Goal: Transaction & Acquisition: Book appointment/travel/reservation

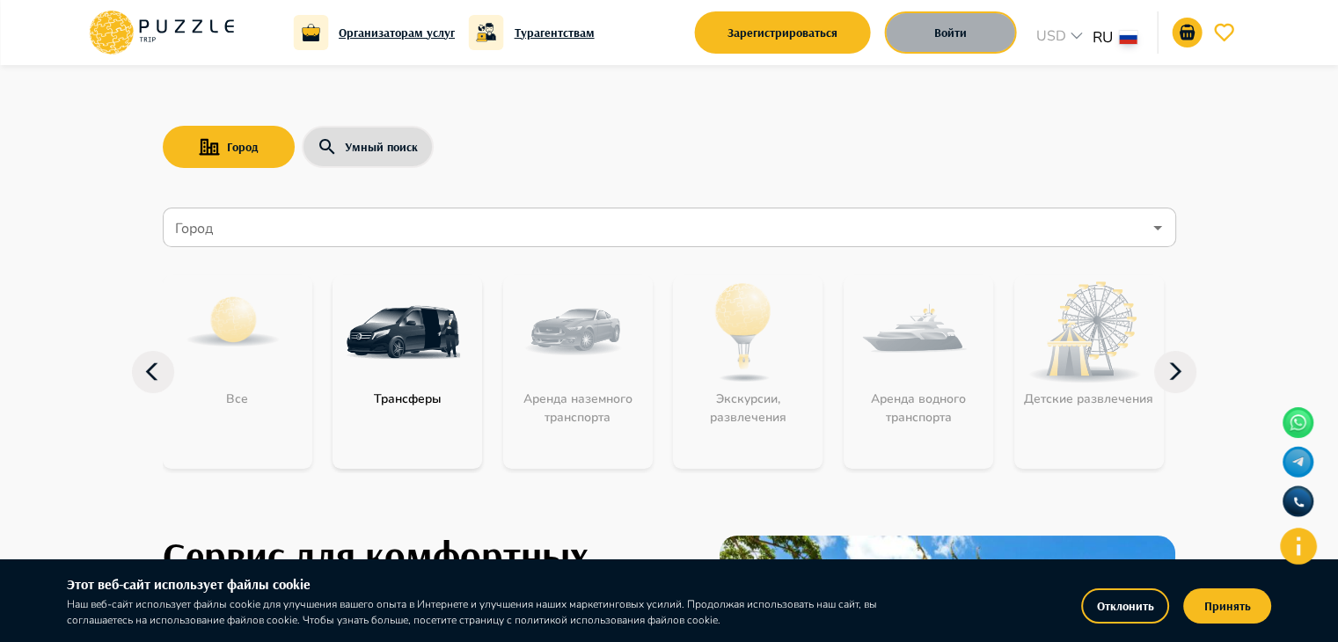
click at [981, 23] on button "Войти" at bounding box center [951, 32] width 132 height 42
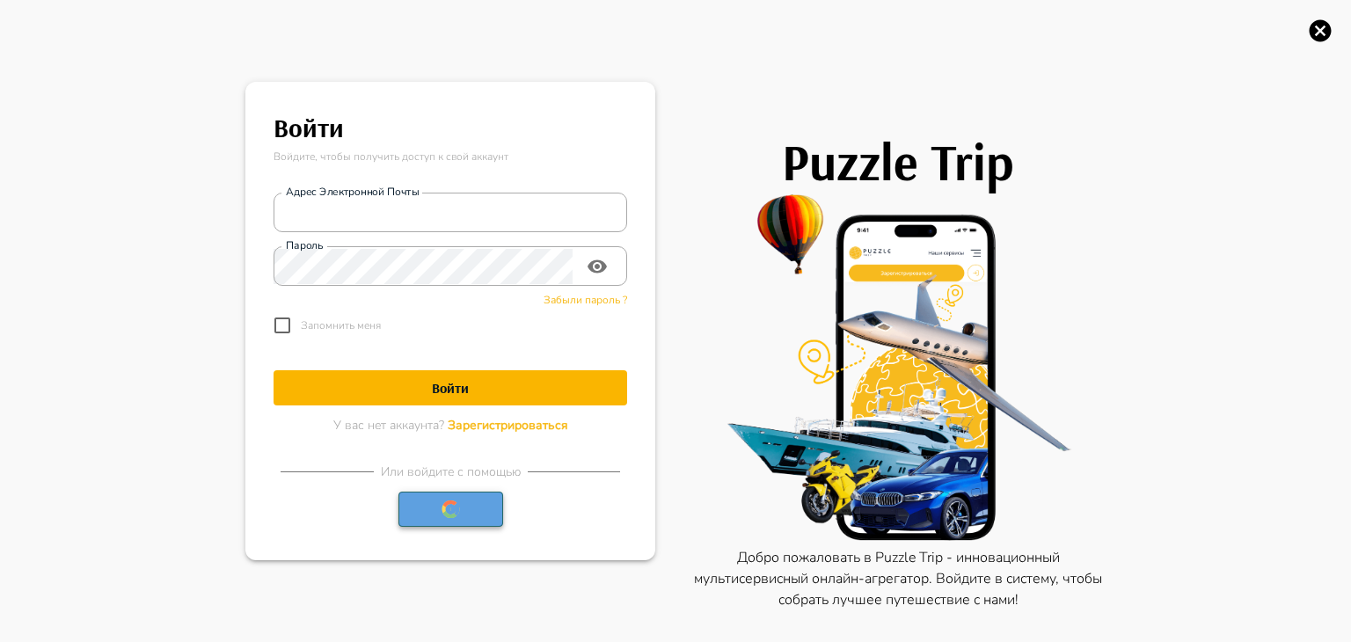
click at [444, 510] on icon "button" at bounding box center [451, 510] width 18 height 18
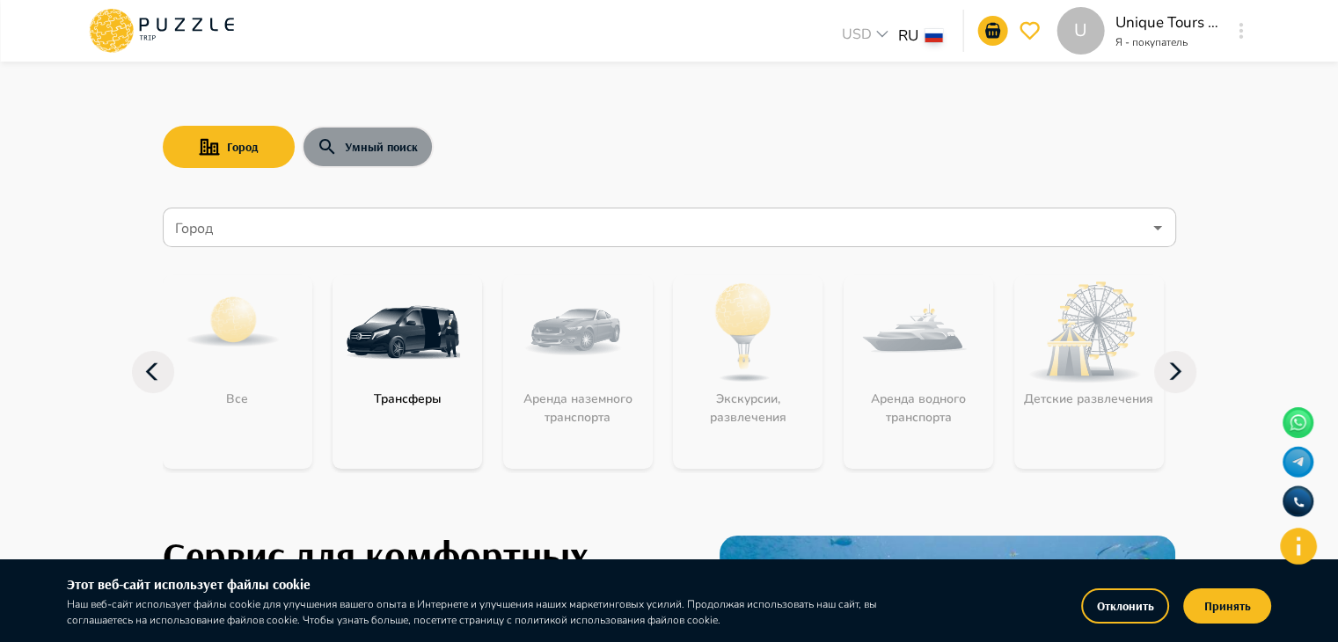
click at [407, 155] on button "Умный поиск" at bounding box center [368, 147] width 132 height 42
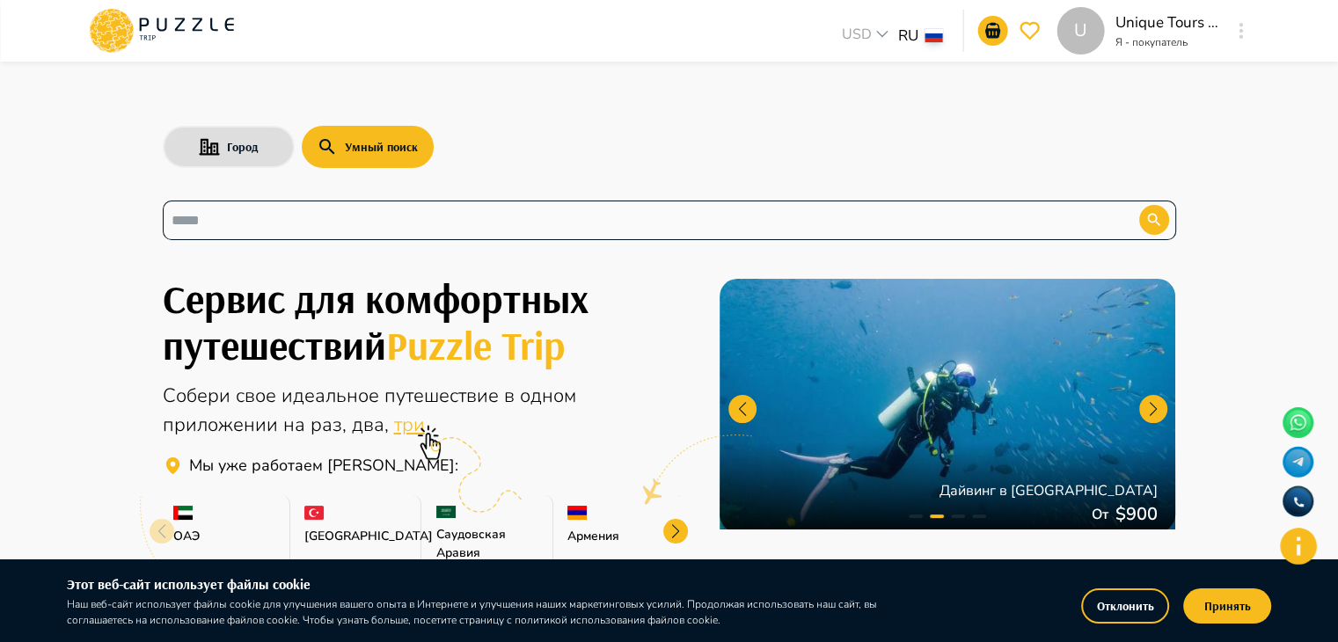
click at [335, 238] on div "​" at bounding box center [670, 221] width 1014 height 40
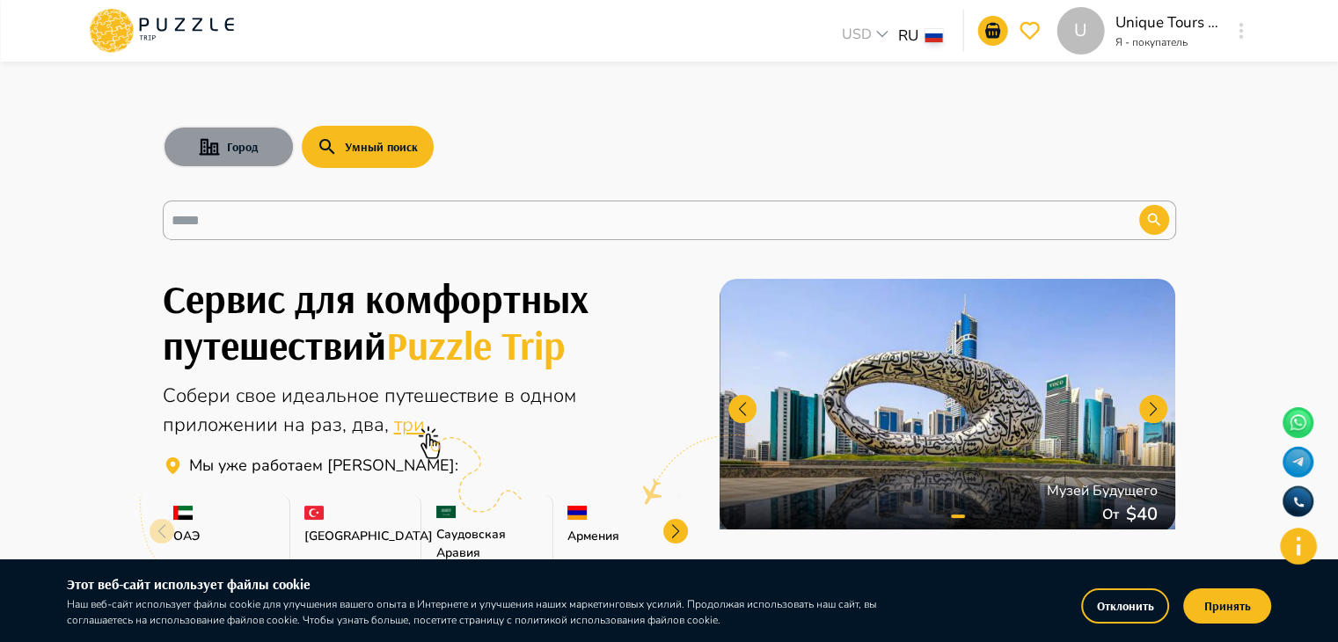
click at [239, 160] on button "Город" at bounding box center [229, 147] width 132 height 42
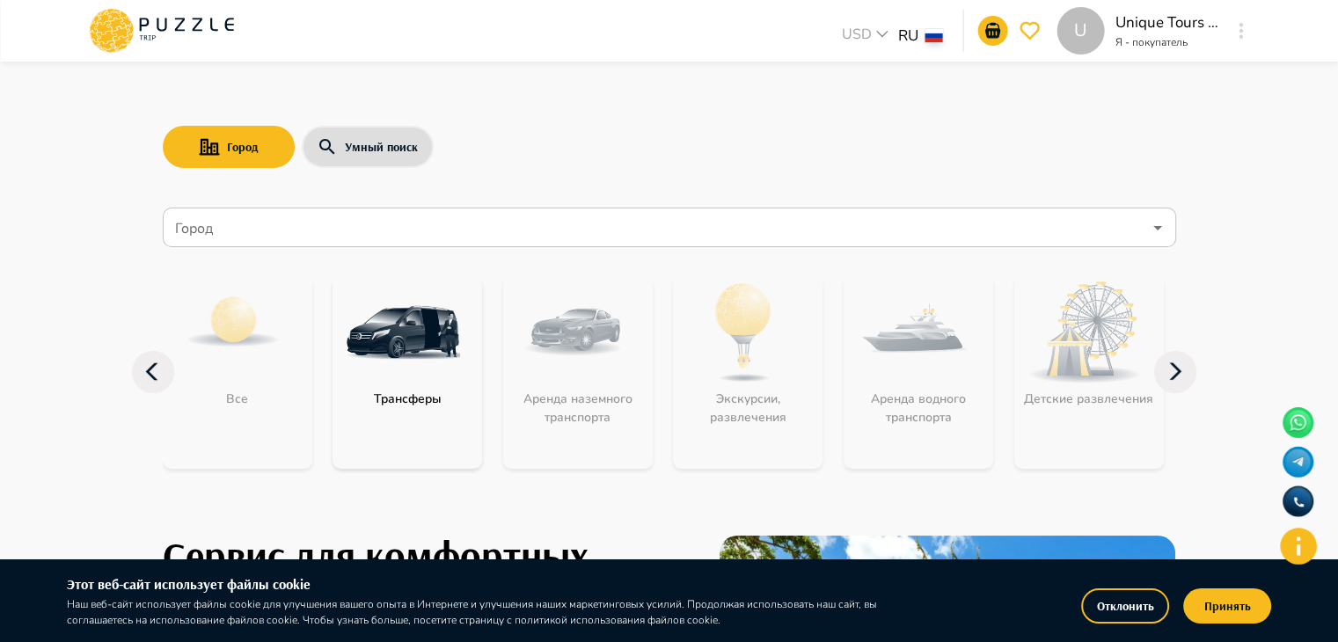
click at [421, 360] on img "category-get_transfer" at bounding box center [403, 332] width 114 height 114
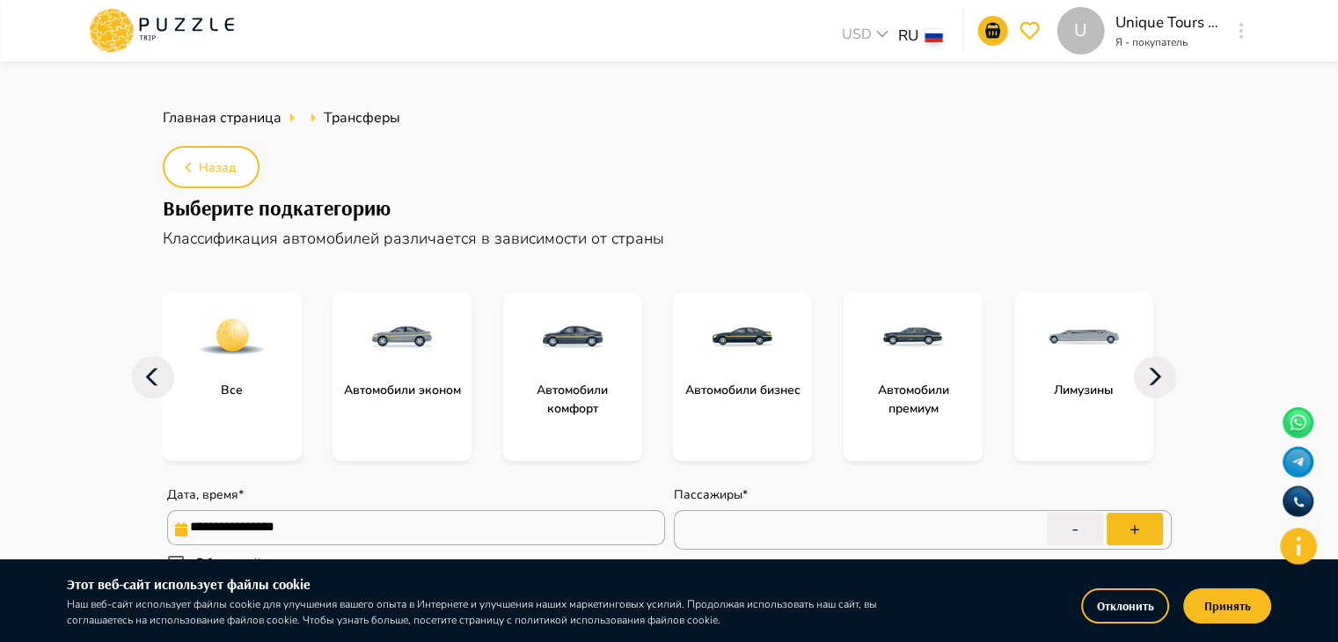
type textarea "*"
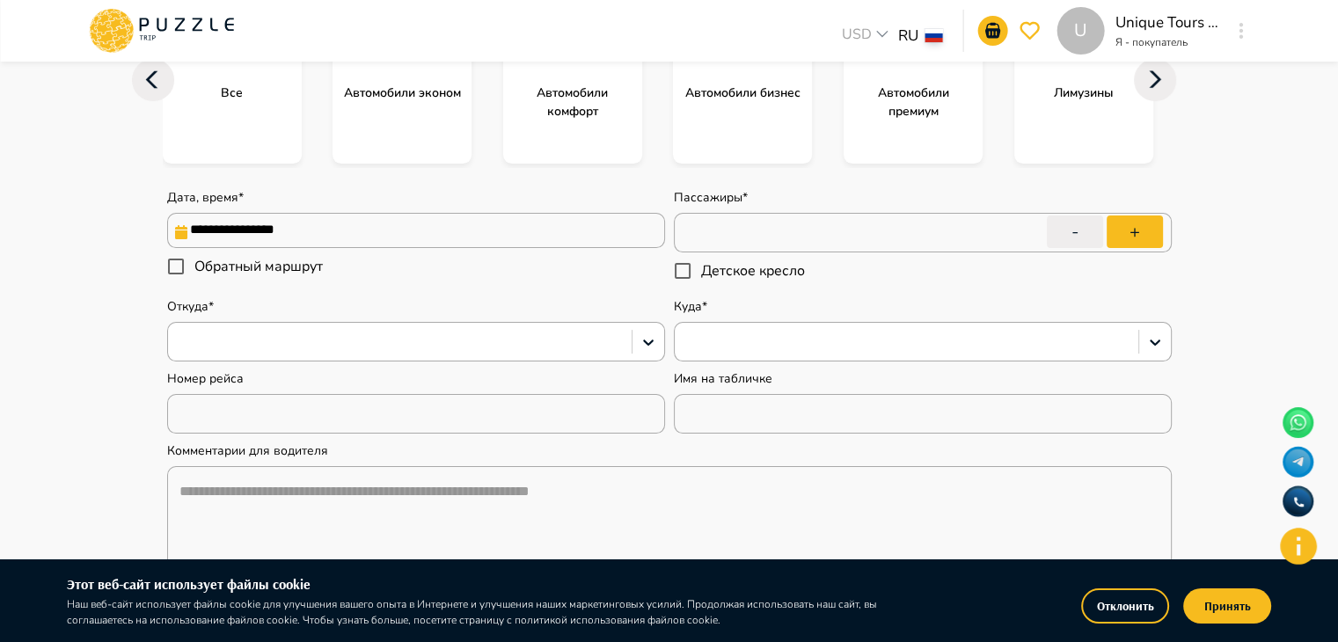
scroll to position [299, 0]
click at [423, 233] on input "**********" at bounding box center [416, 228] width 498 height 35
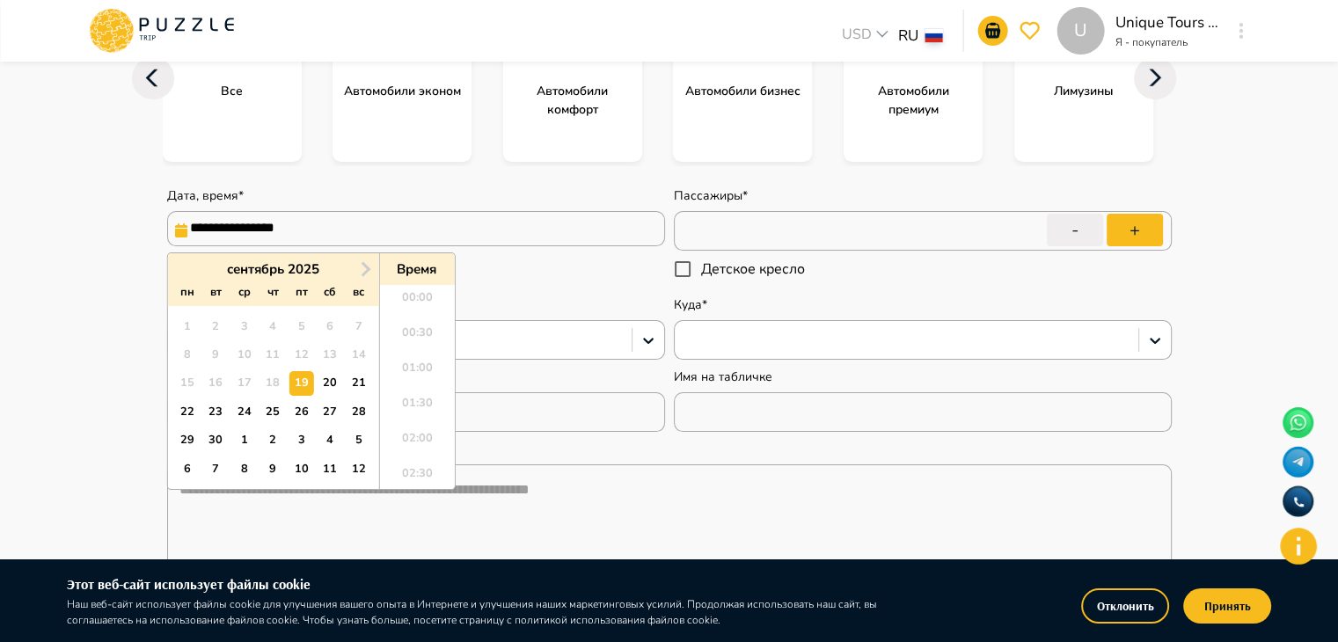
scroll to position [1007, 0]
click at [363, 266] on span "Next Month" at bounding box center [363, 269] width 0 height 20
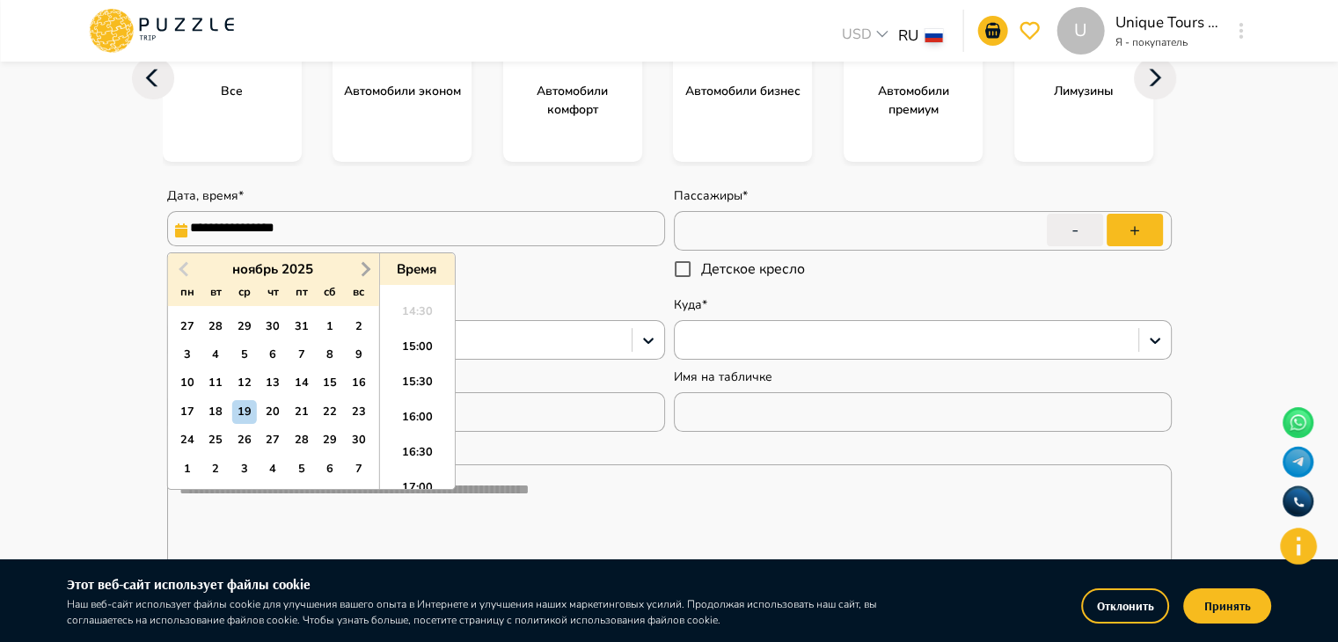
click at [363, 266] on span "Next Month" at bounding box center [363, 269] width 0 height 20
click at [214, 441] on div "30" at bounding box center [216, 440] width 24 height 24
type input "**********"
type textarea "*"
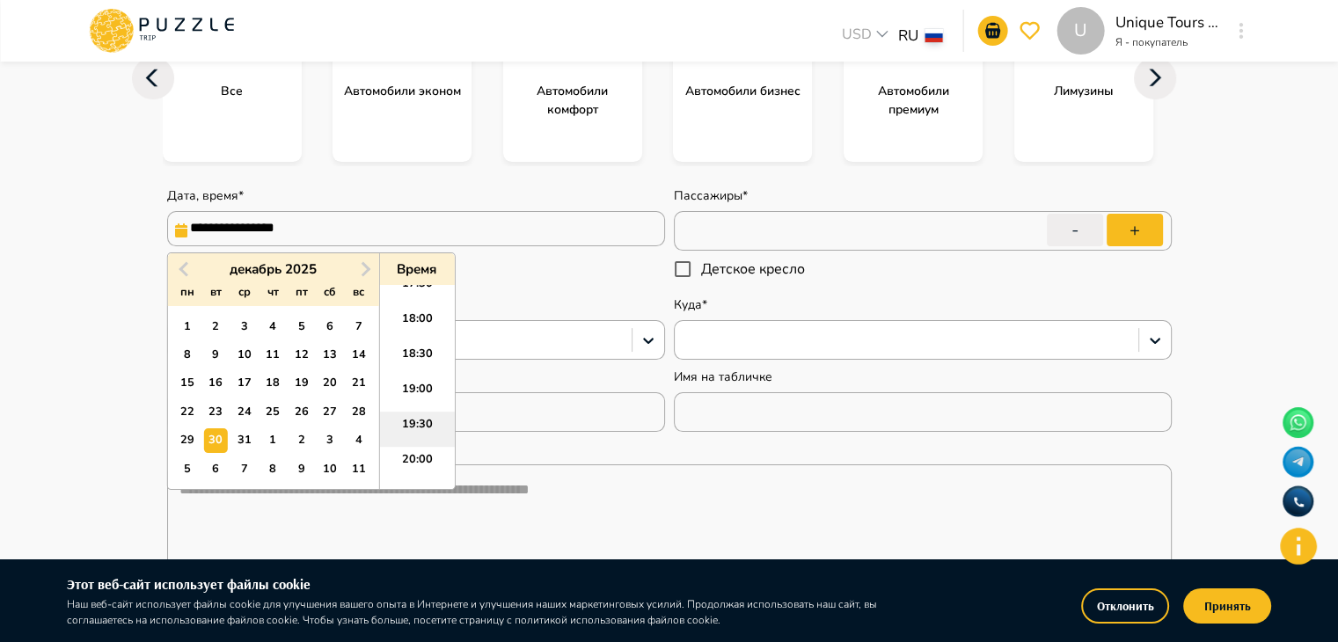
click at [412, 422] on li "19:30" at bounding box center [416, 429] width 75 height 35
type input "**********"
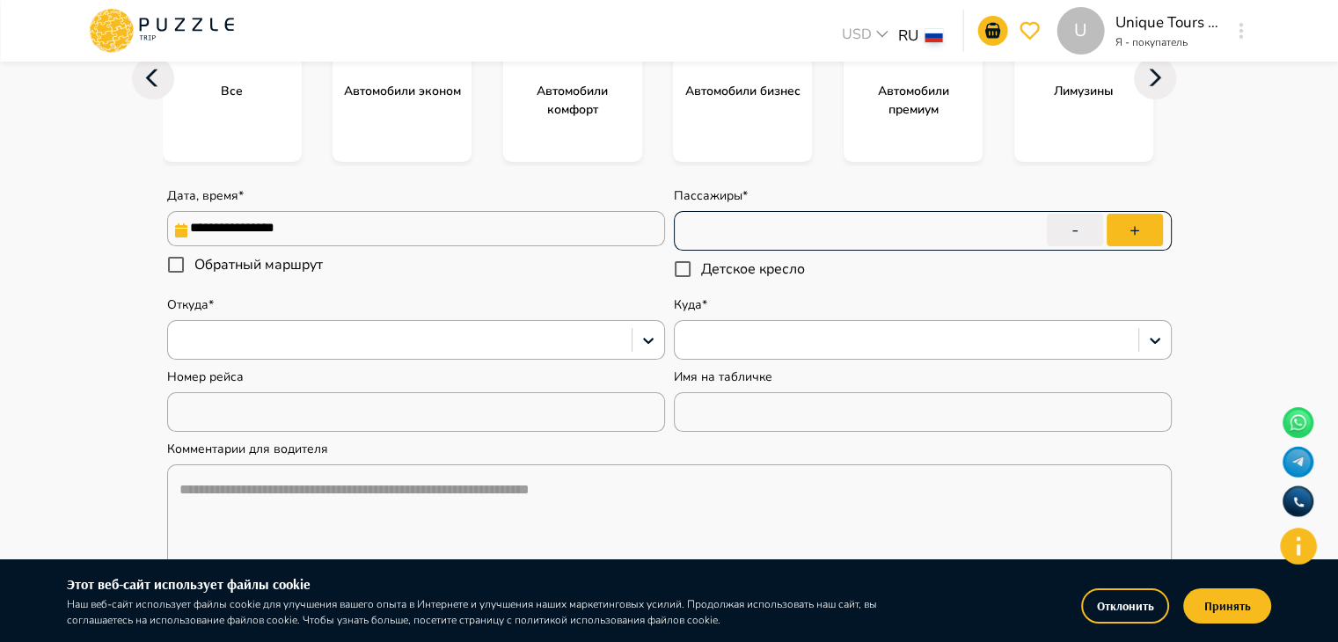
type textarea "*"
click at [706, 237] on input "*" at bounding box center [923, 231] width 498 height 49
type input "*"
type textarea "*"
type input "**"
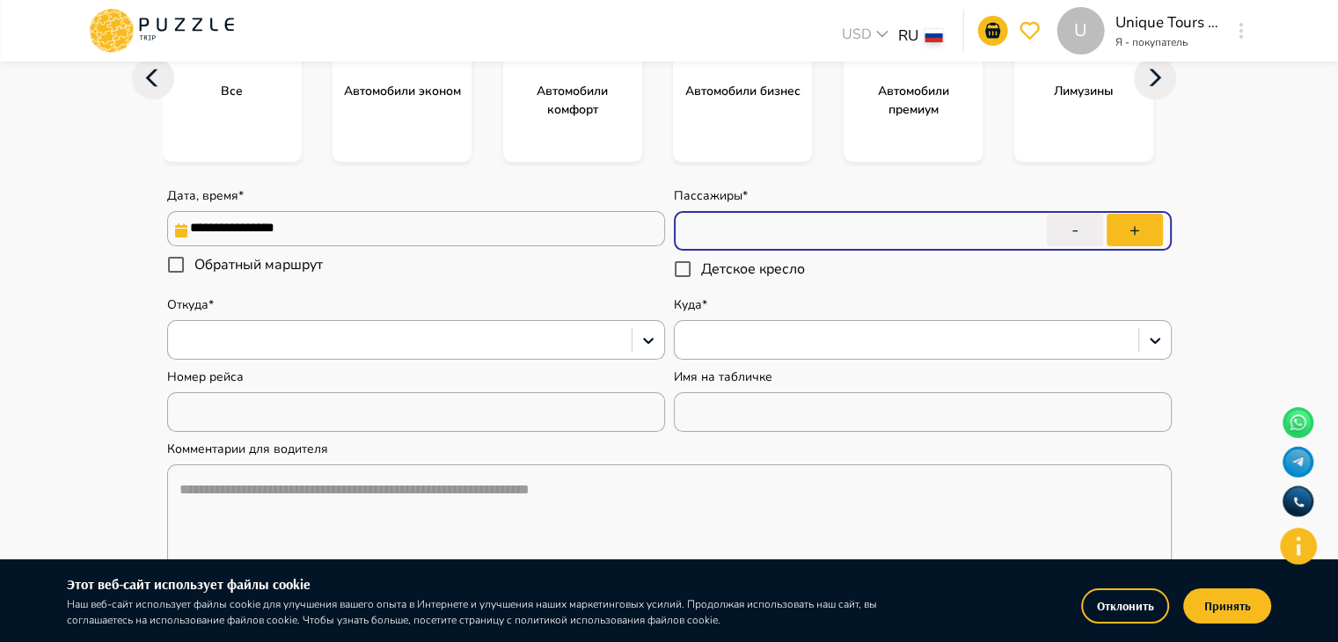
type textarea "*"
type input "*"
type textarea "*"
type input "*"
type textarea "*"
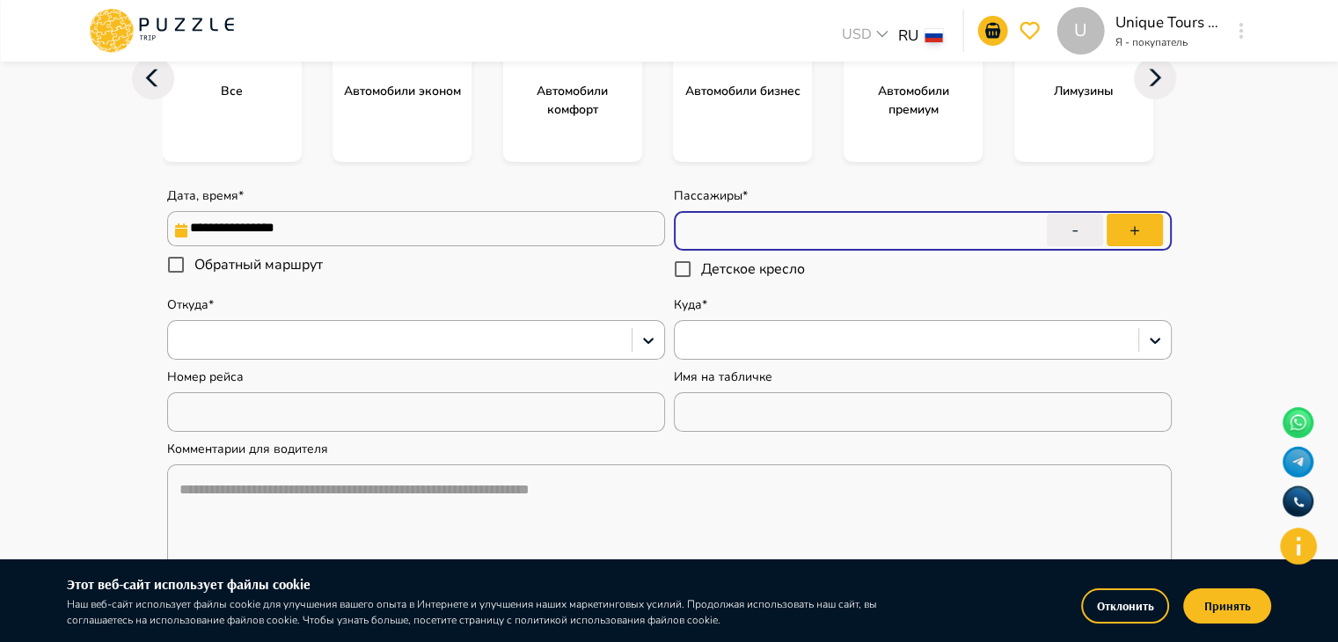
type input "*"
type textarea "*"
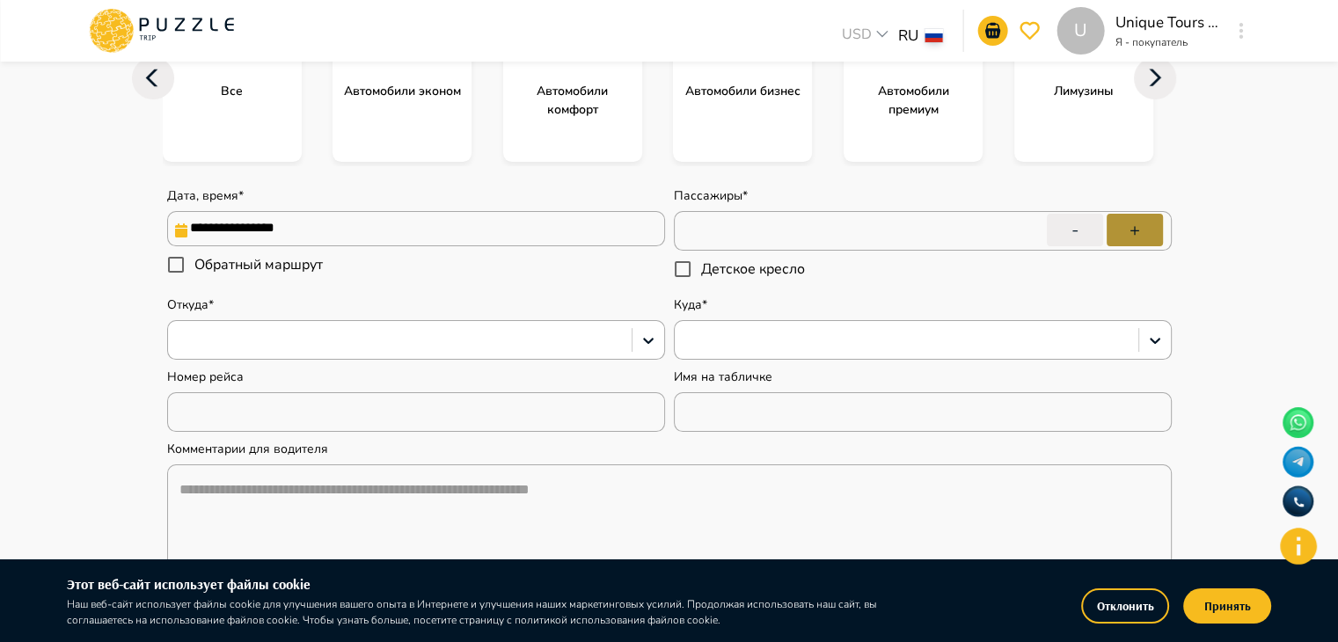
click at [1127, 222] on button "+" at bounding box center [1135, 230] width 56 height 33
type input "*"
type textarea "*"
click at [1127, 222] on button "+" at bounding box center [1135, 230] width 56 height 33
type input "*"
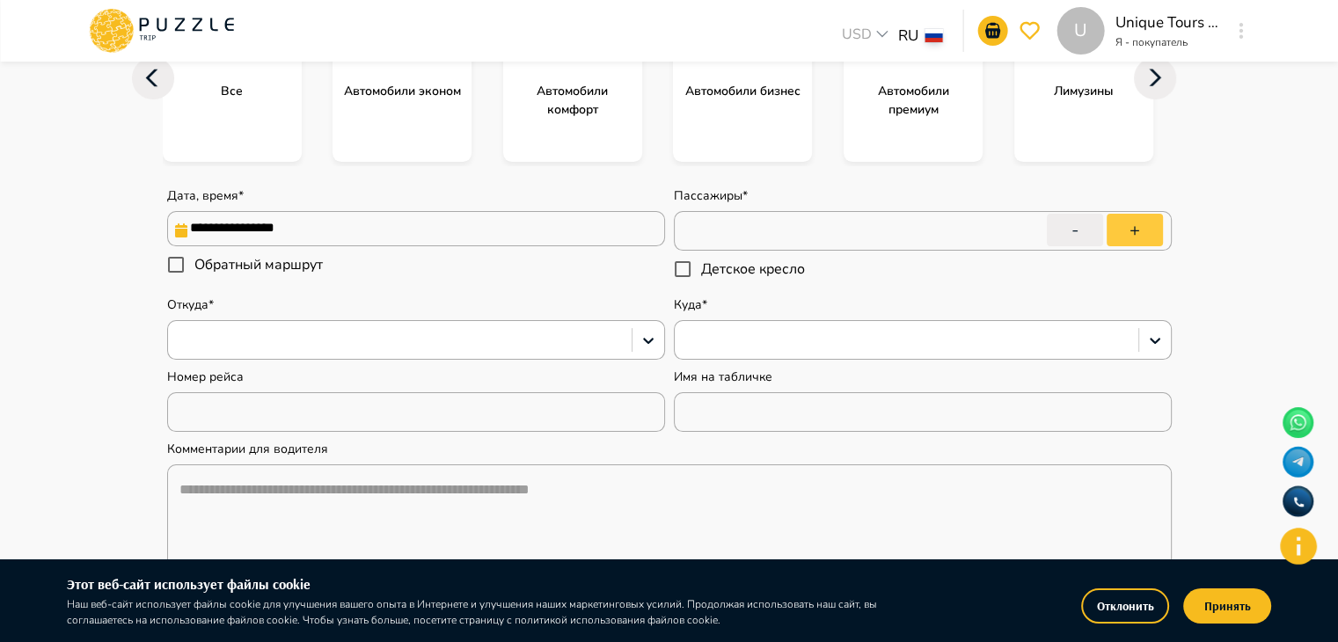
type textarea "*"
click at [1127, 222] on button "+" at bounding box center [1135, 230] width 56 height 33
type input "*"
type textarea "*"
click at [1142, 228] on button "+" at bounding box center [1135, 230] width 56 height 33
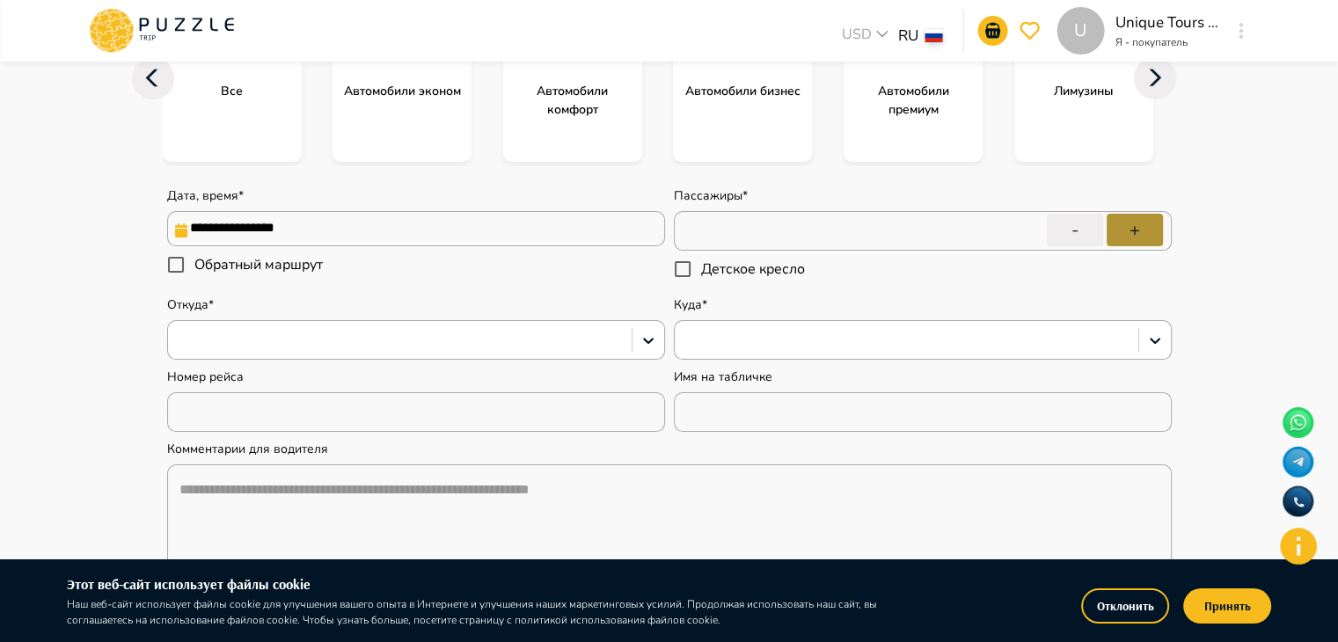
type input "*"
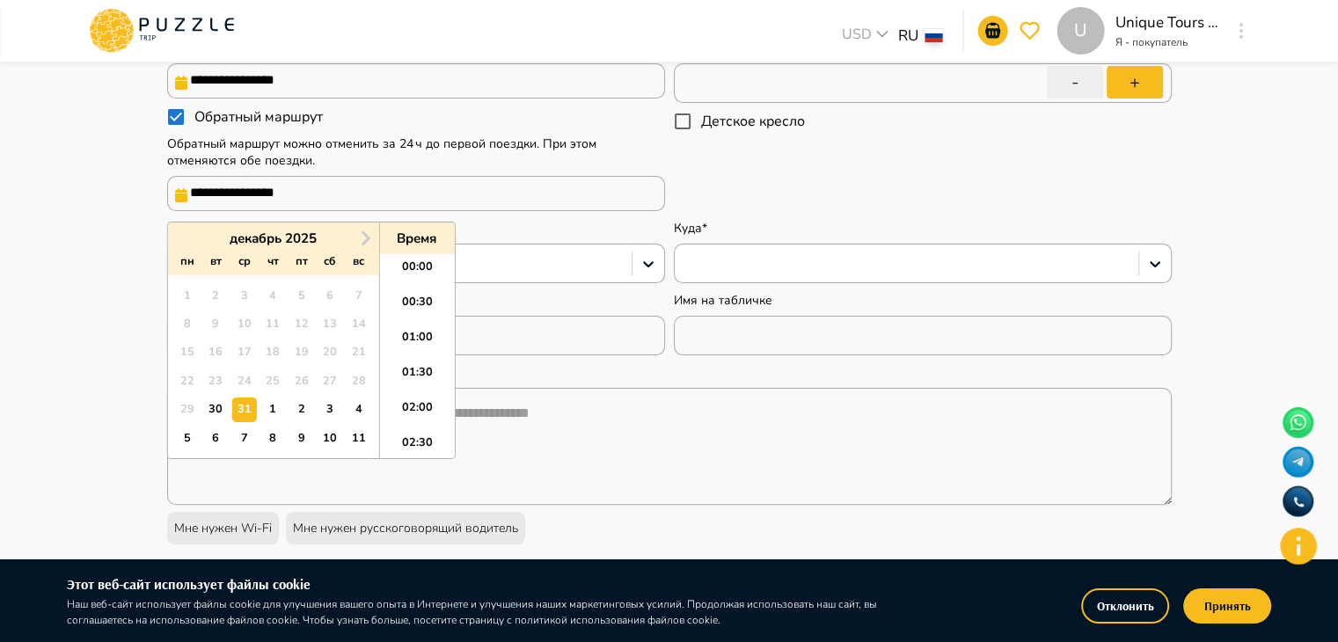
scroll to position [1007, 0]
click at [187, 194] on input "**********" at bounding box center [416, 193] width 498 height 35
click at [249, 436] on div "7" at bounding box center [244, 439] width 24 height 24
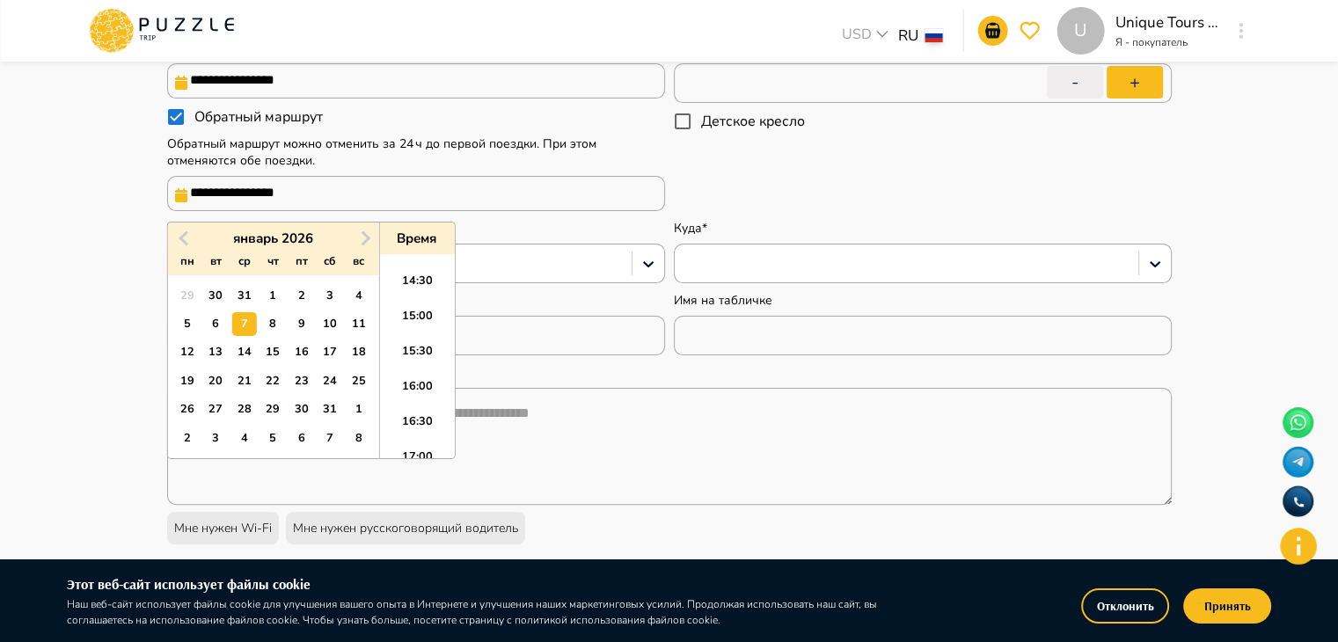
type textarea "*"
type input "**********"
click at [412, 318] on li "03:30" at bounding box center [416, 330] width 75 height 35
type textarea "*"
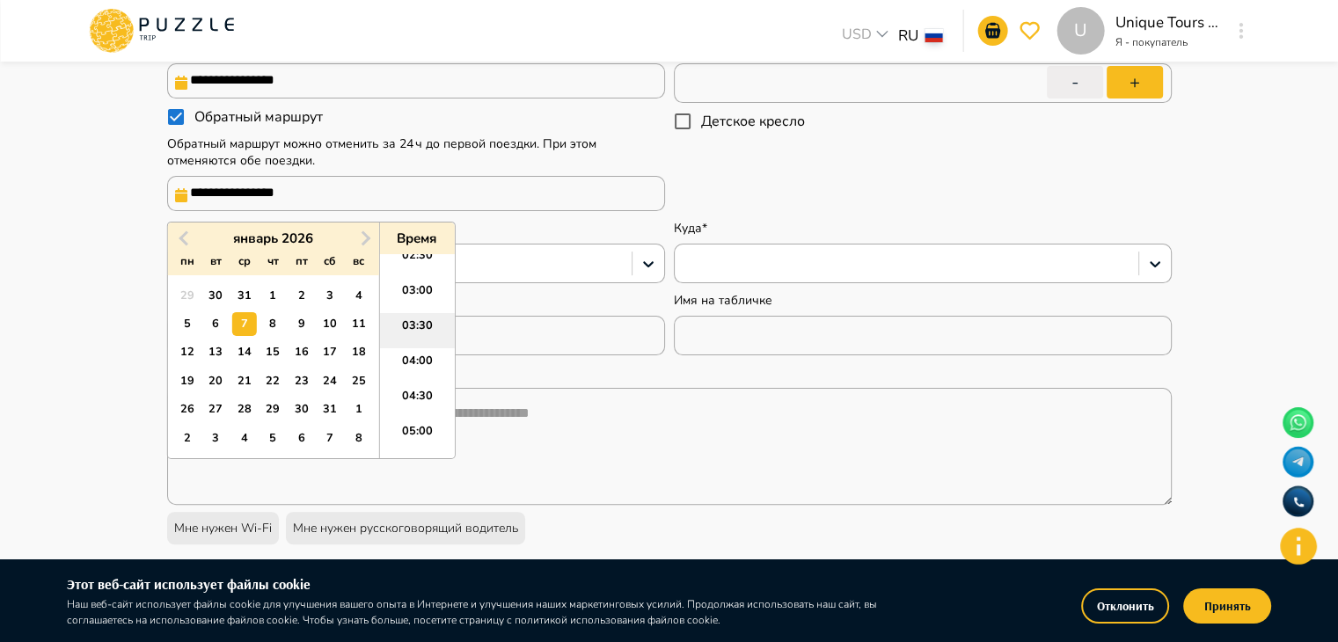
type input "**********"
click at [208, 194] on input "**********" at bounding box center [416, 193] width 498 height 35
click at [215, 320] on div "6" at bounding box center [216, 324] width 24 height 24
type textarea "*"
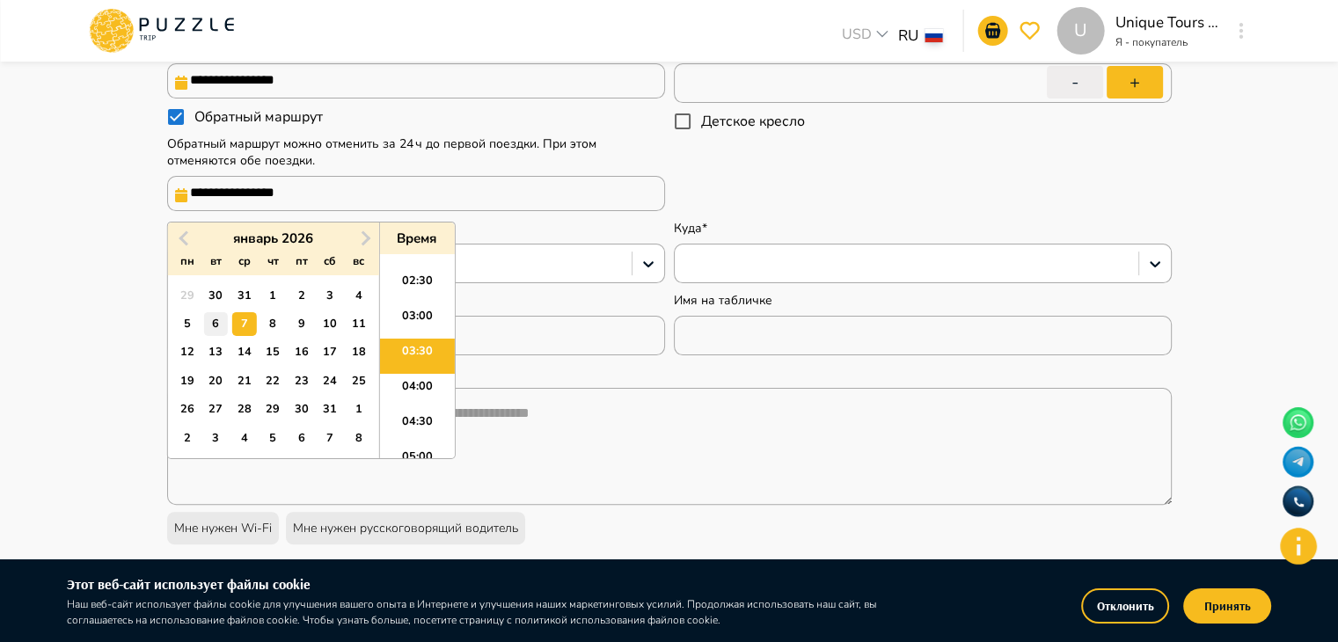
type input "**********"
type textarea "*"
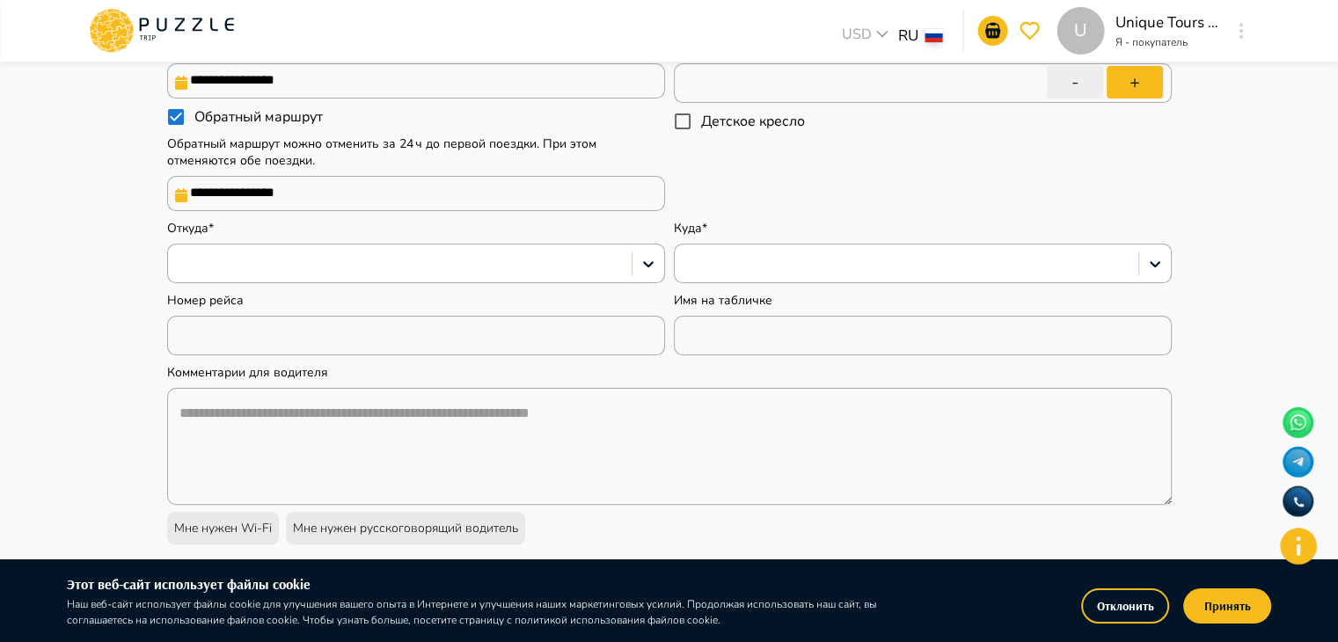
click at [88, 342] on main "**********" at bounding box center [669, 392] width 1338 height 1548
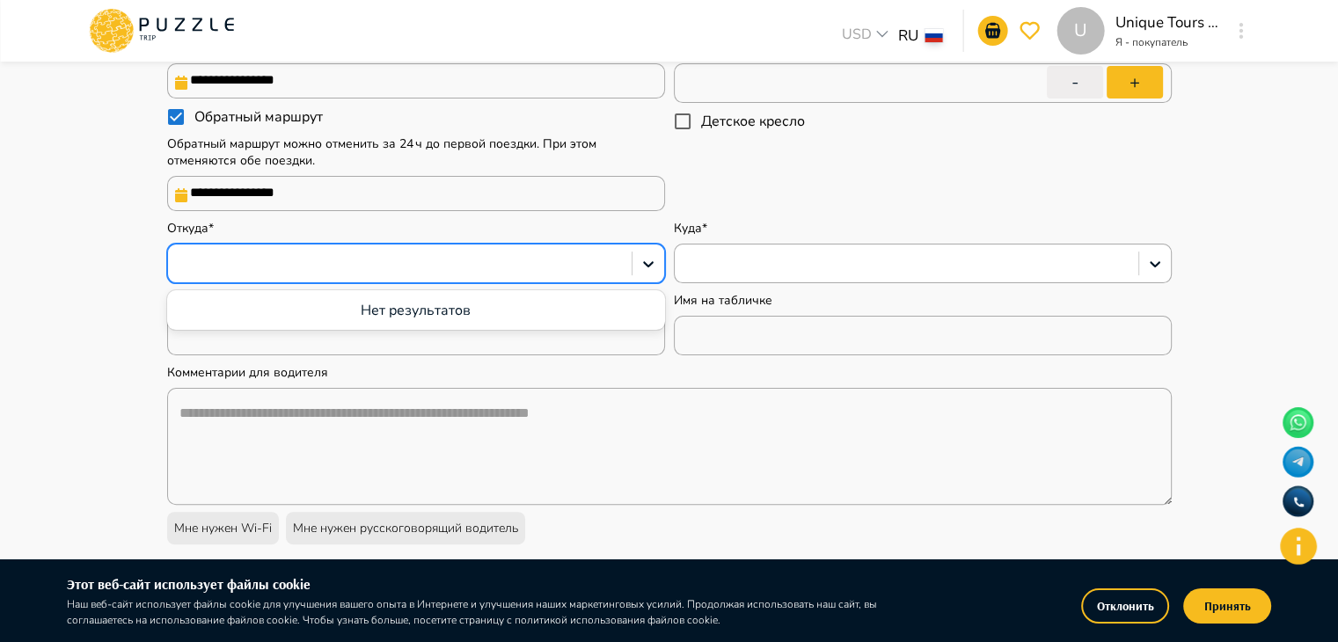
click at [463, 283] on div at bounding box center [416, 264] width 498 height 40
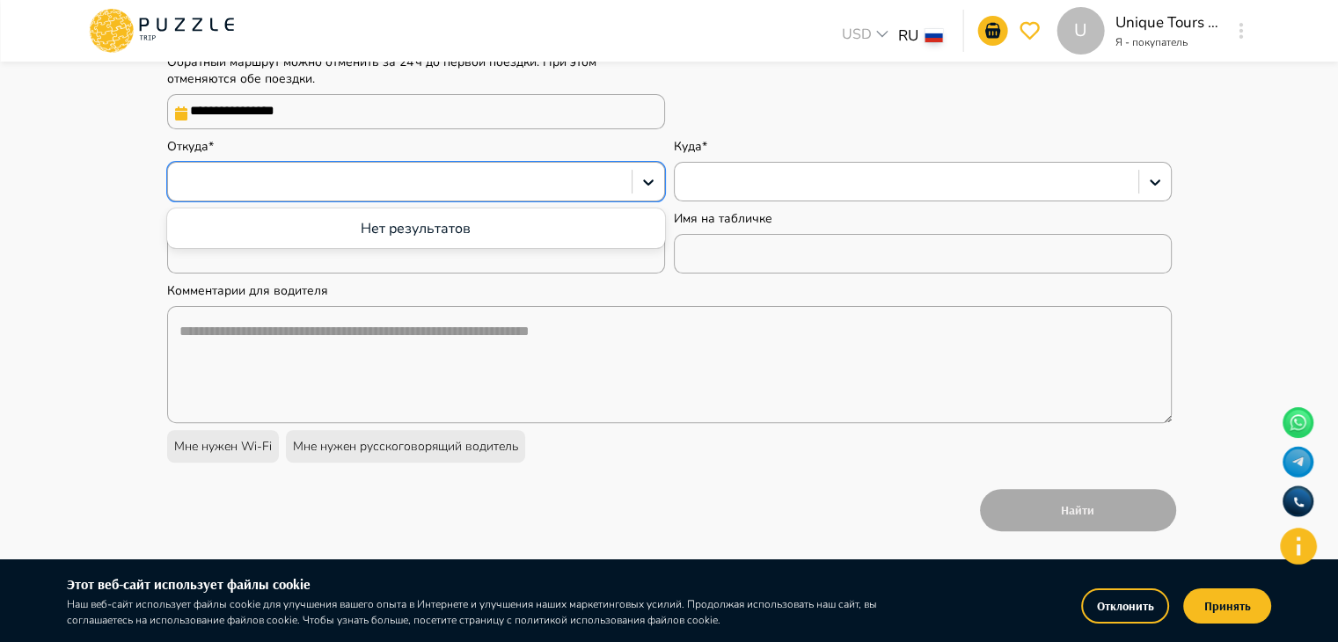
scroll to position [531, 0]
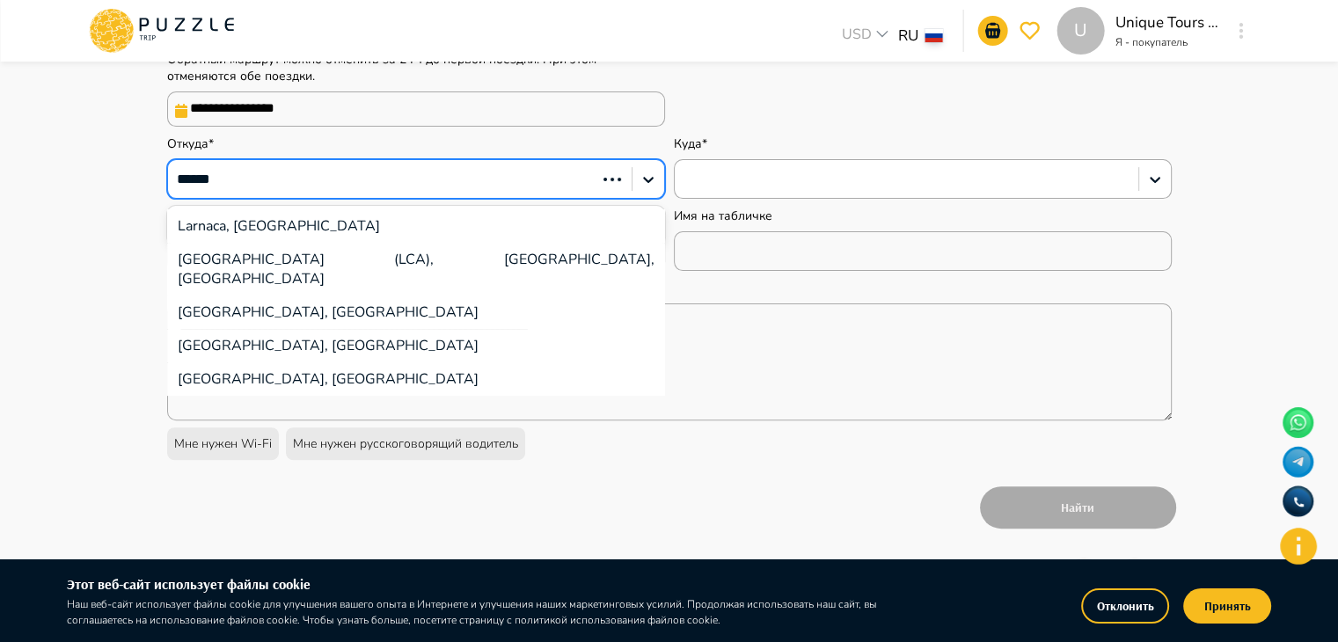
type input "*******"
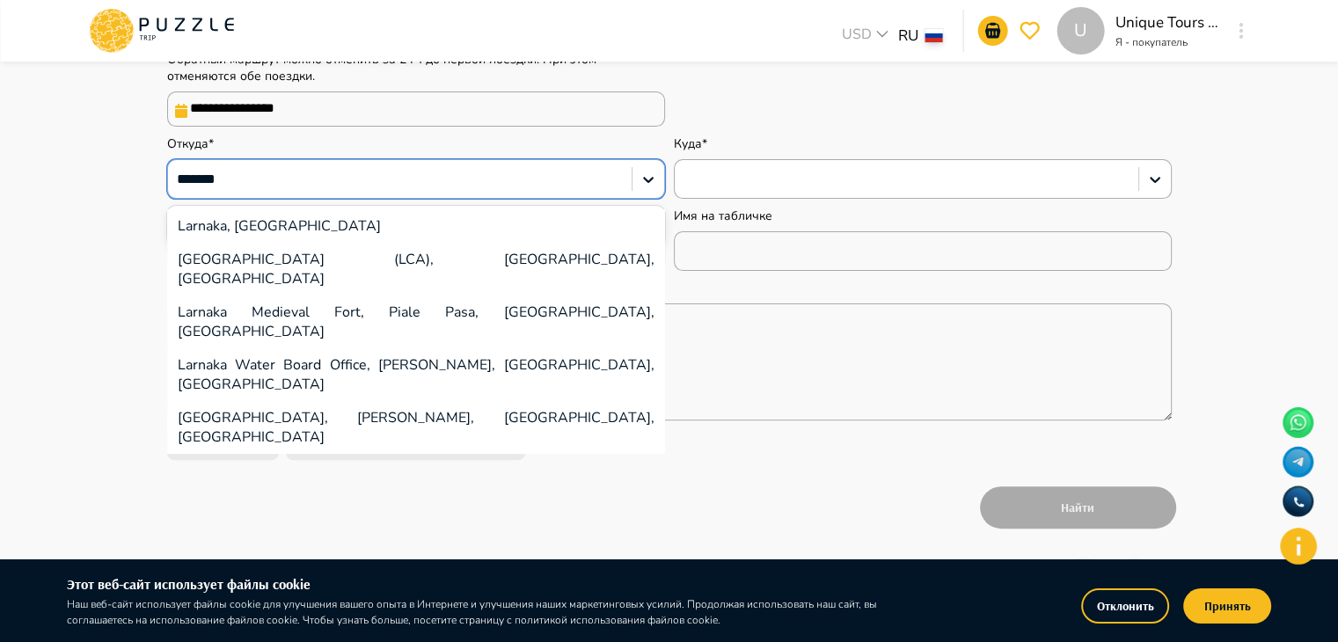
click at [253, 265] on div "[GEOGRAPHIC_DATA] (LCA), [GEOGRAPHIC_DATA], [GEOGRAPHIC_DATA]" at bounding box center [416, 269] width 498 height 53
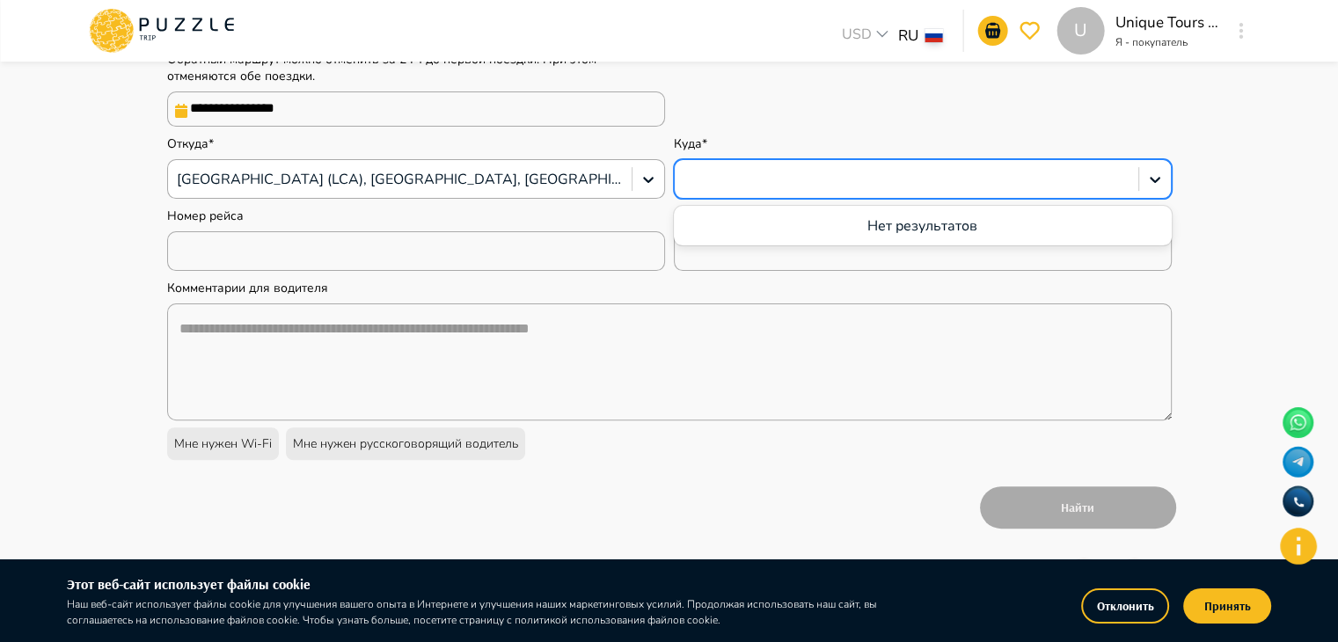
click at [699, 184] on div at bounding box center [907, 179] width 446 height 23
type textarea "*"
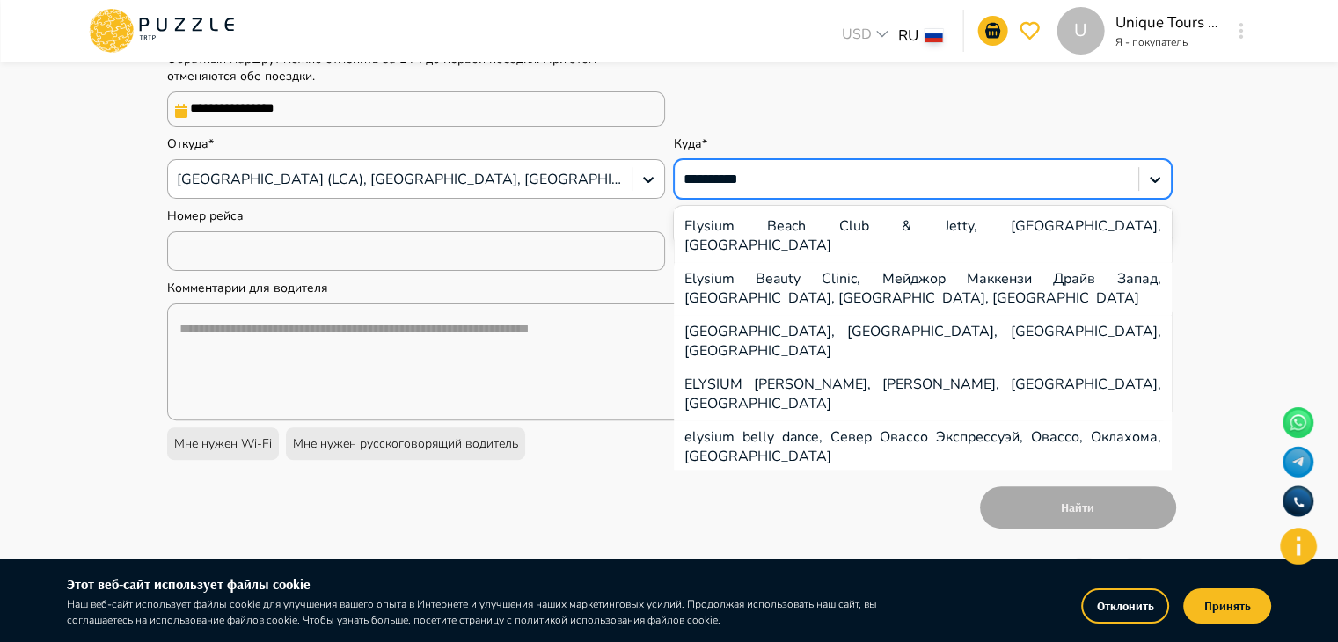
click at [698, 187] on input "**********" at bounding box center [719, 179] width 70 height 19
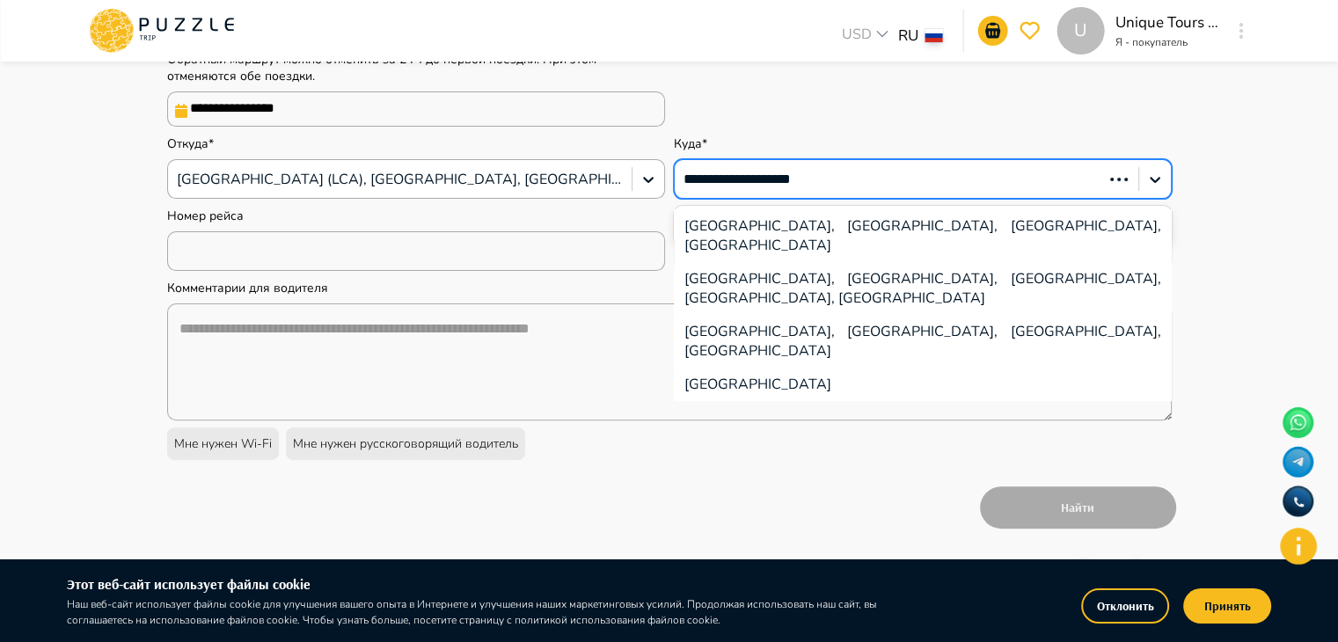
type input "**********"
click at [853, 241] on div "[GEOGRAPHIC_DATA], [GEOGRAPHIC_DATA], [GEOGRAPHIC_DATA], [GEOGRAPHIC_DATA]" at bounding box center [923, 235] width 498 height 53
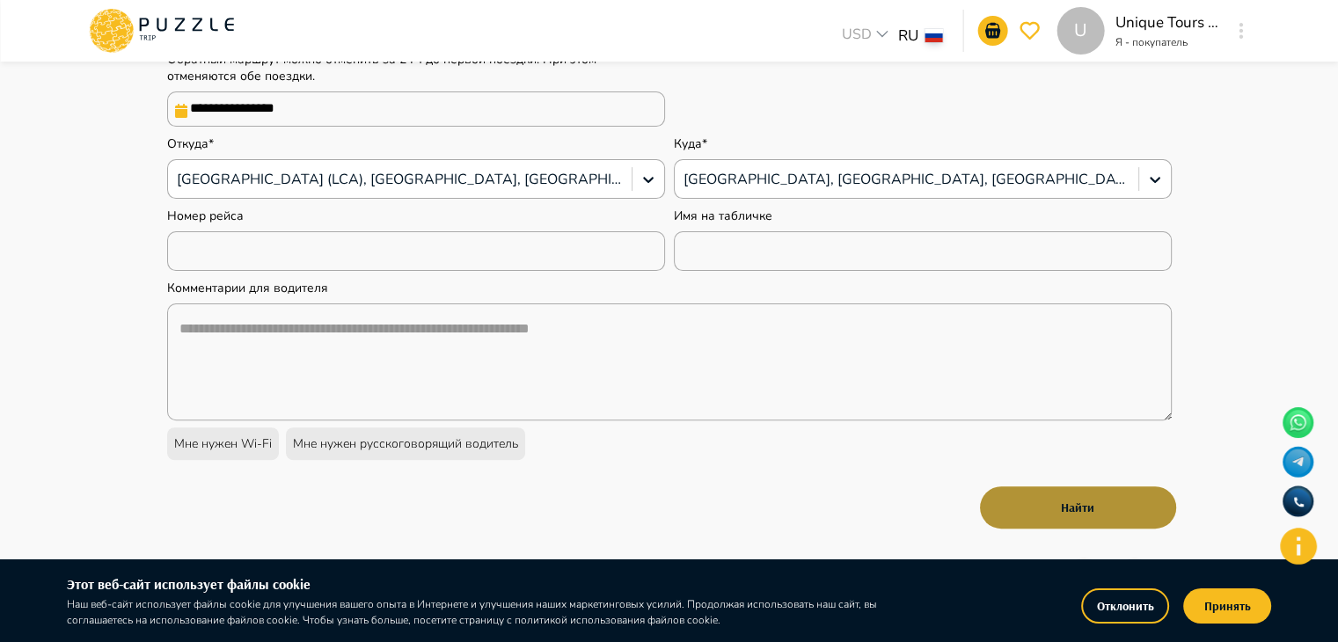
click at [1037, 499] on button "Найти" at bounding box center [1078, 508] width 196 height 42
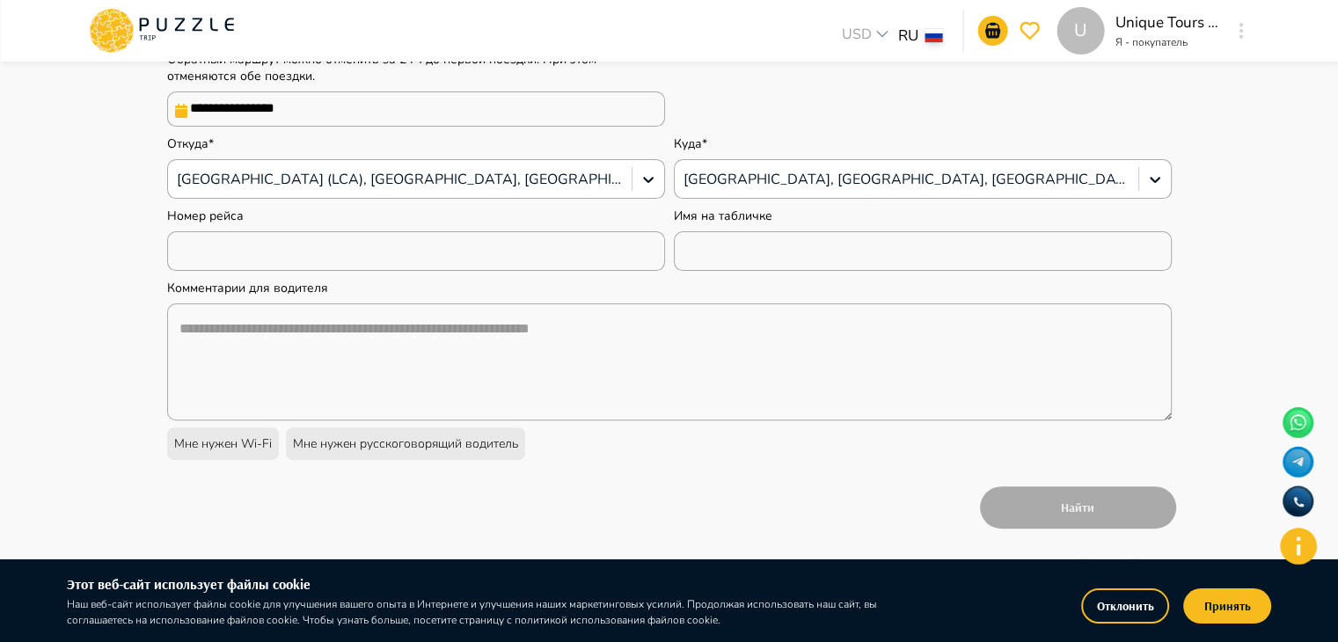
scroll to position [538, 0]
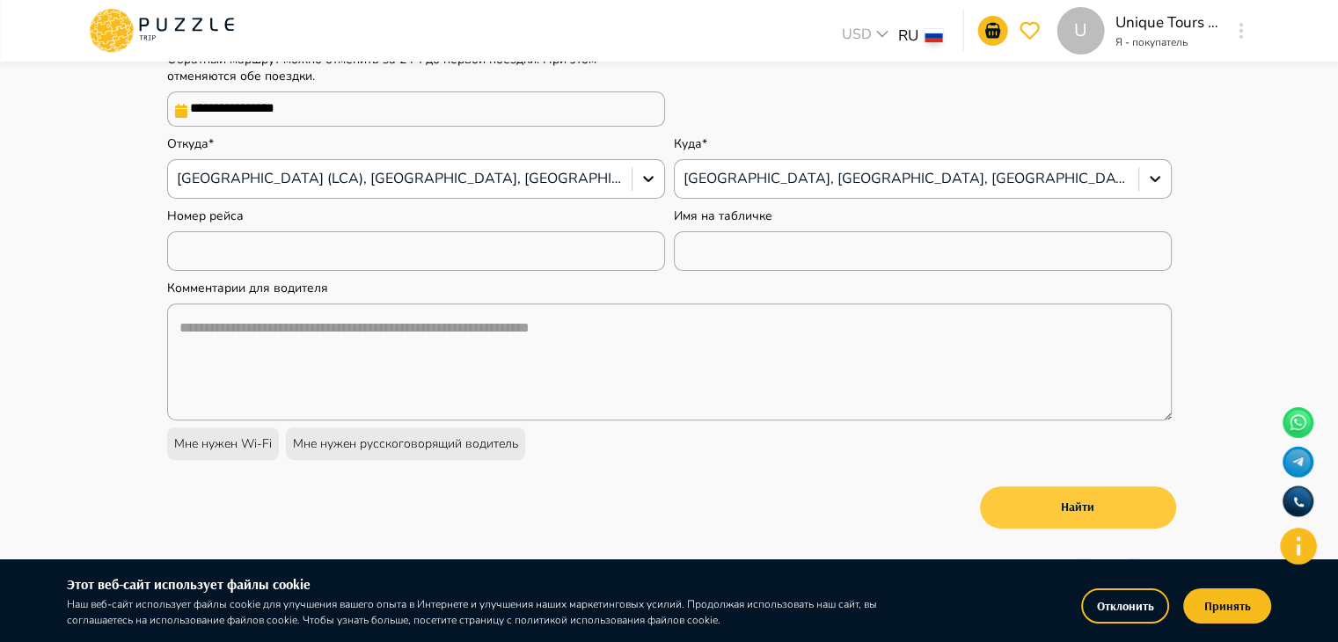
type textarea "*"
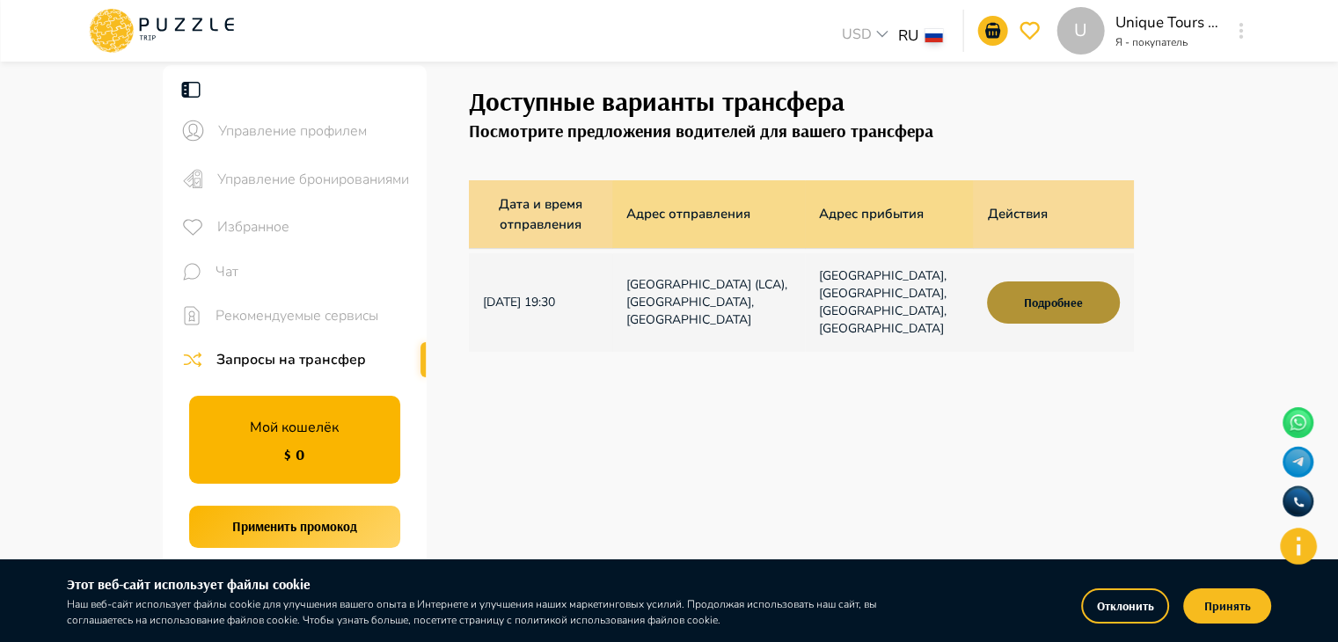
click at [1040, 294] on button "Подробнее" at bounding box center [1053, 303] width 132 height 42
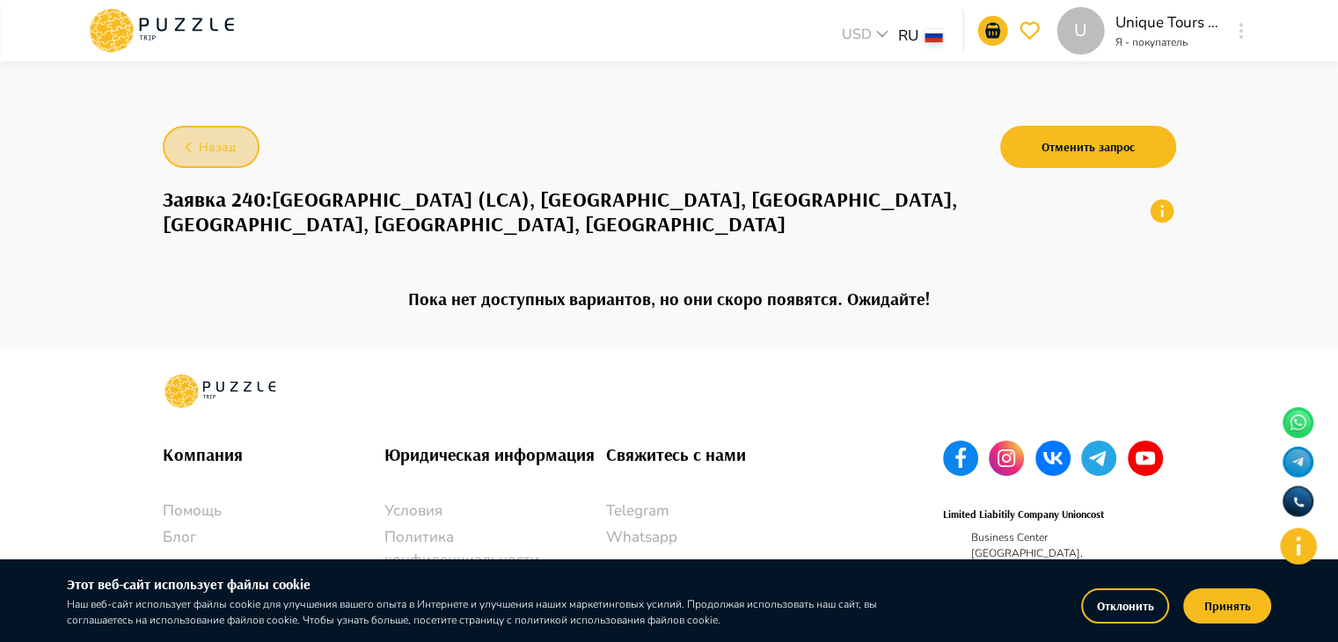
click at [201, 159] on button "Назад" at bounding box center [211, 147] width 97 height 42
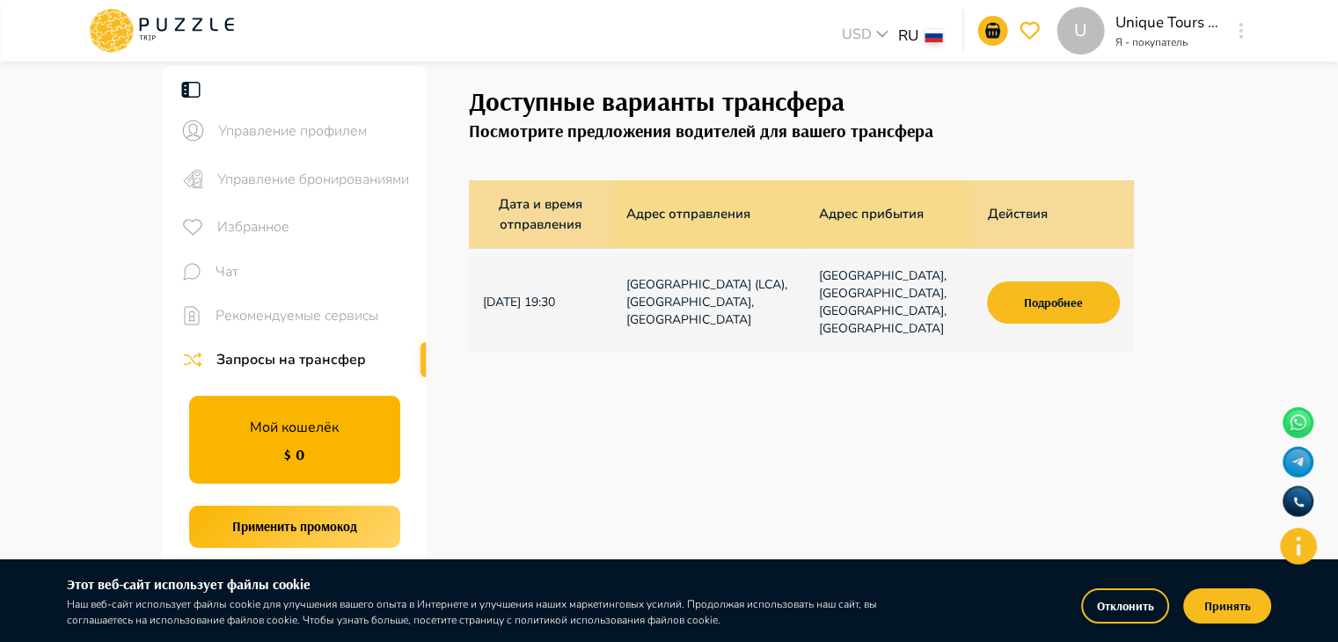
scroll to position [528, 0]
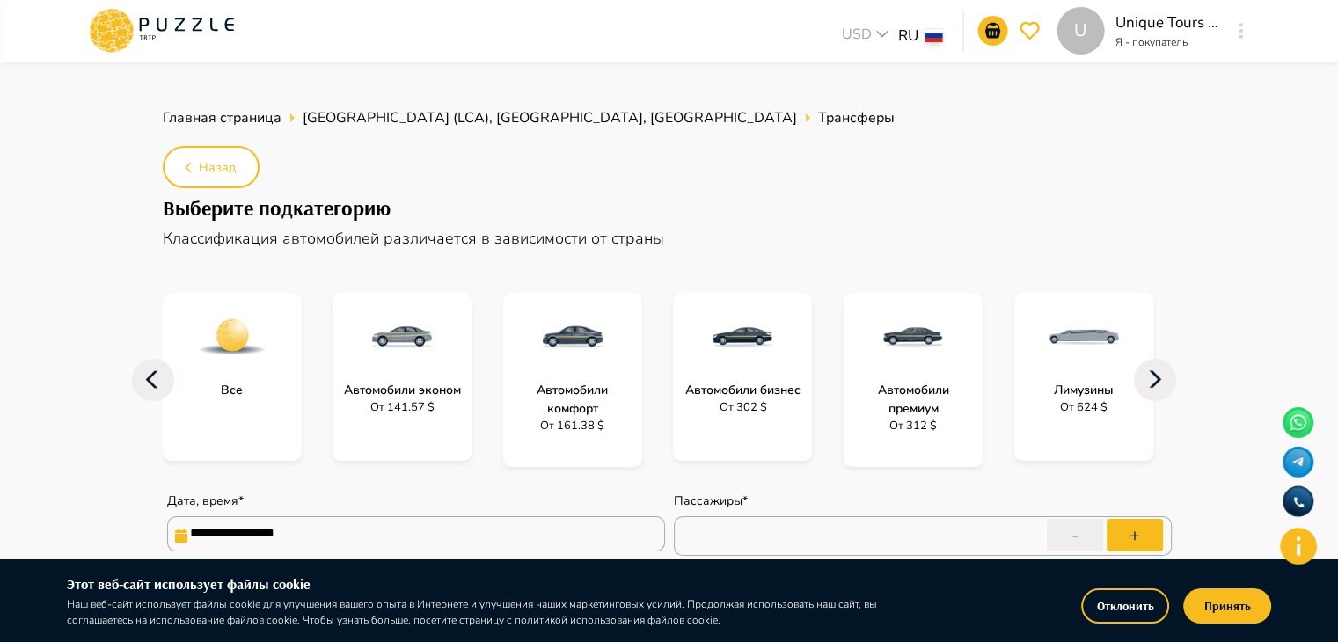
type textarea "*"
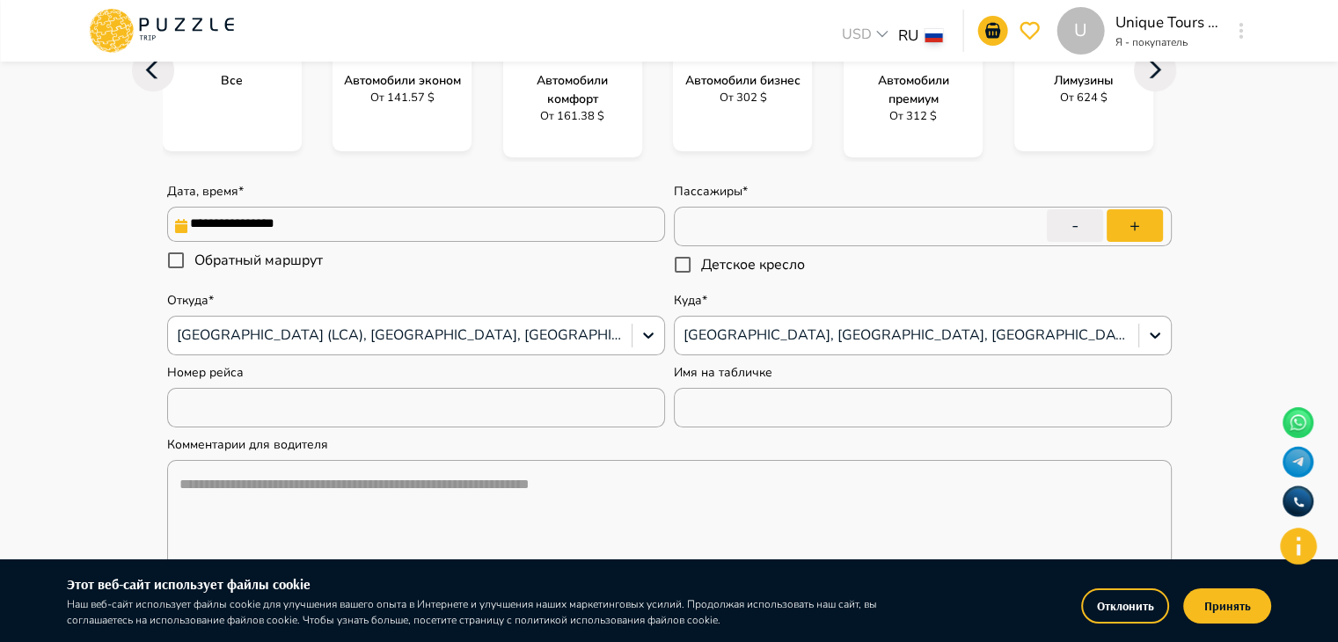
scroll to position [331, 0]
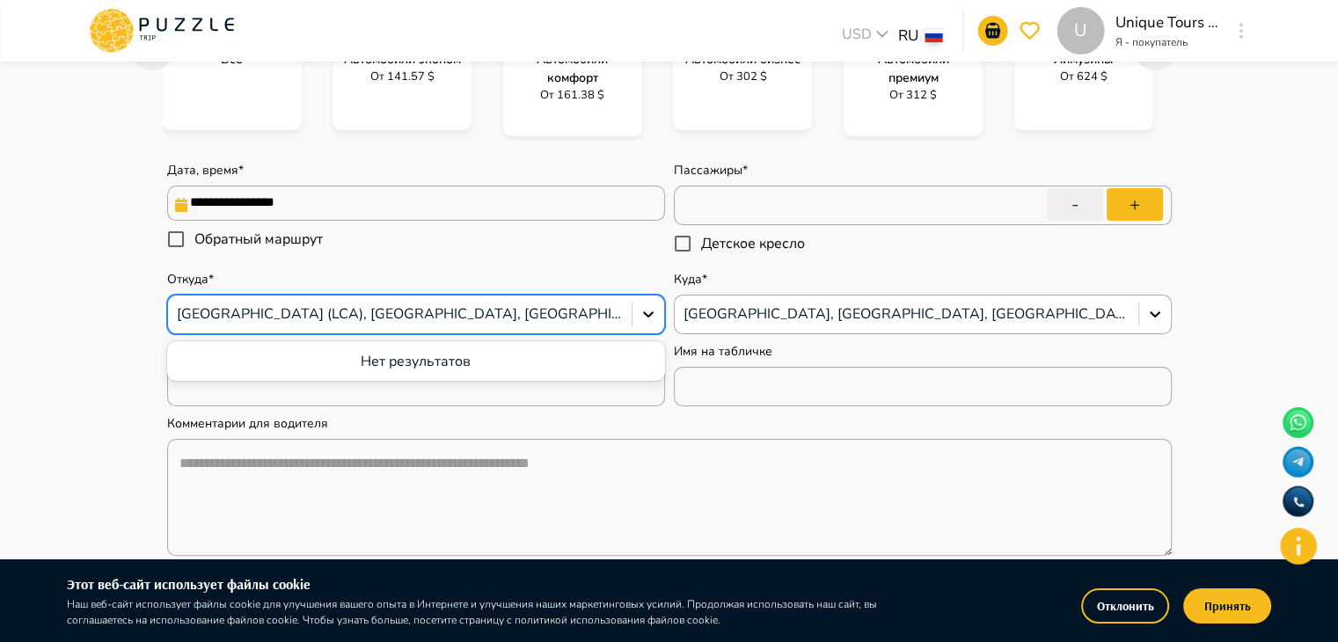
click at [601, 324] on div at bounding box center [400, 314] width 446 height 23
click at [510, 311] on div at bounding box center [400, 314] width 446 height 23
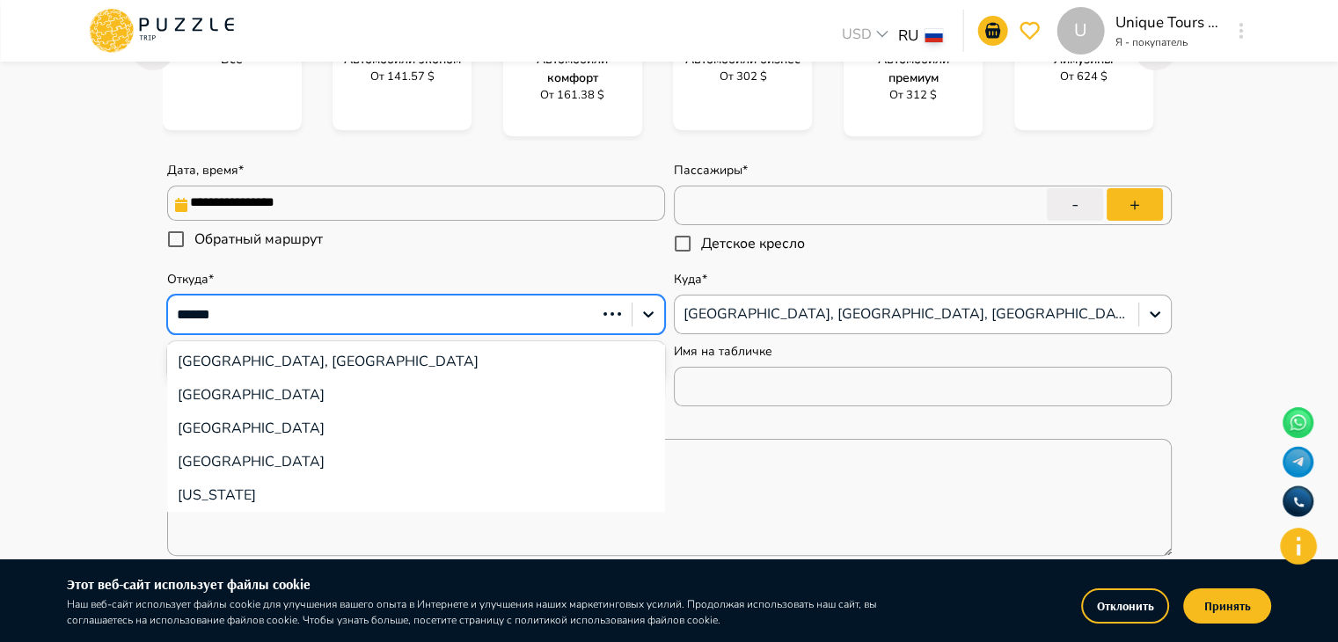
type input "******"
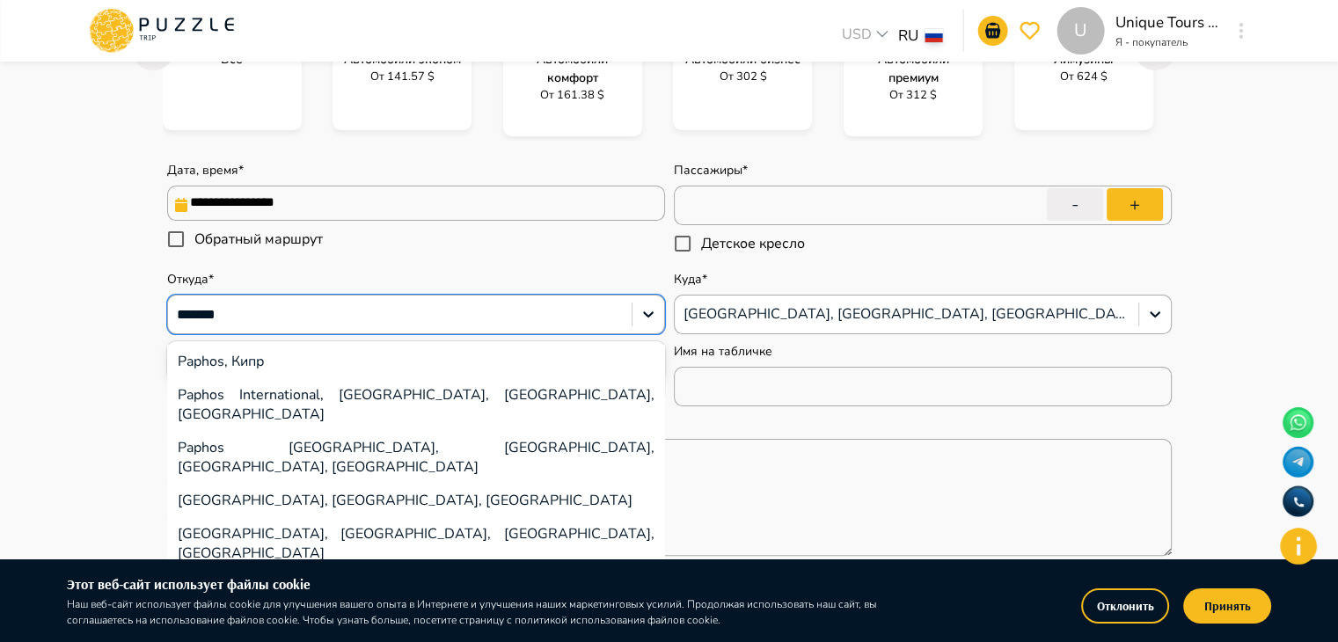
click at [385, 398] on div "Paphos International, [GEOGRAPHIC_DATA], [GEOGRAPHIC_DATA], [GEOGRAPHIC_DATA]" at bounding box center [416, 404] width 498 height 53
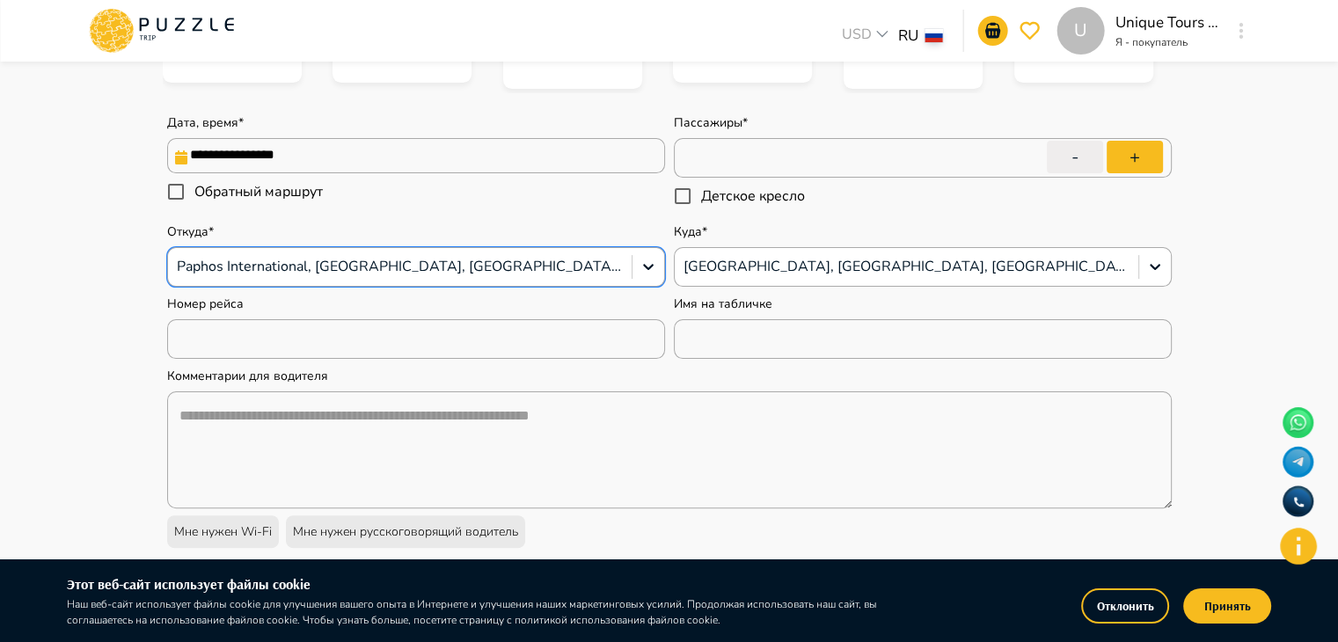
type textarea "*"
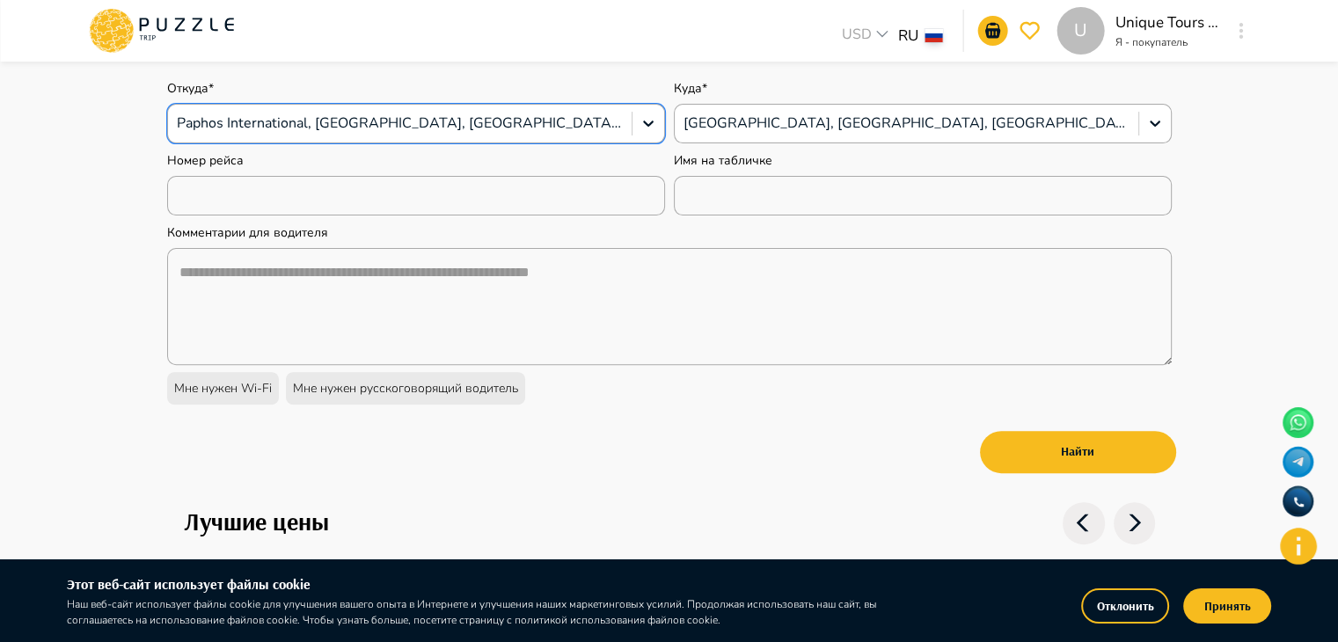
scroll to position [545, 0]
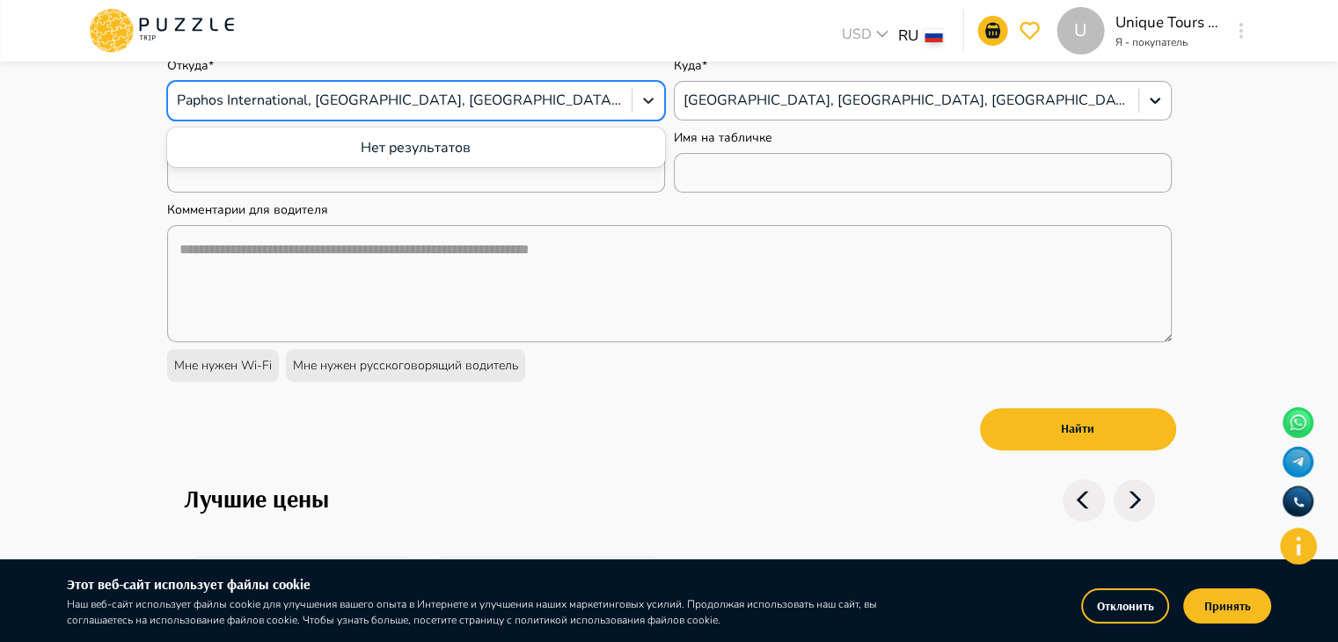
click at [634, 102] on div at bounding box center [649, 100] width 32 height 32
click at [538, 116] on div "Paphos International, [GEOGRAPHIC_DATA], [GEOGRAPHIC_DATA], [GEOGRAPHIC_DATA]" at bounding box center [416, 101] width 498 height 40
click at [524, 95] on div at bounding box center [400, 100] width 446 height 23
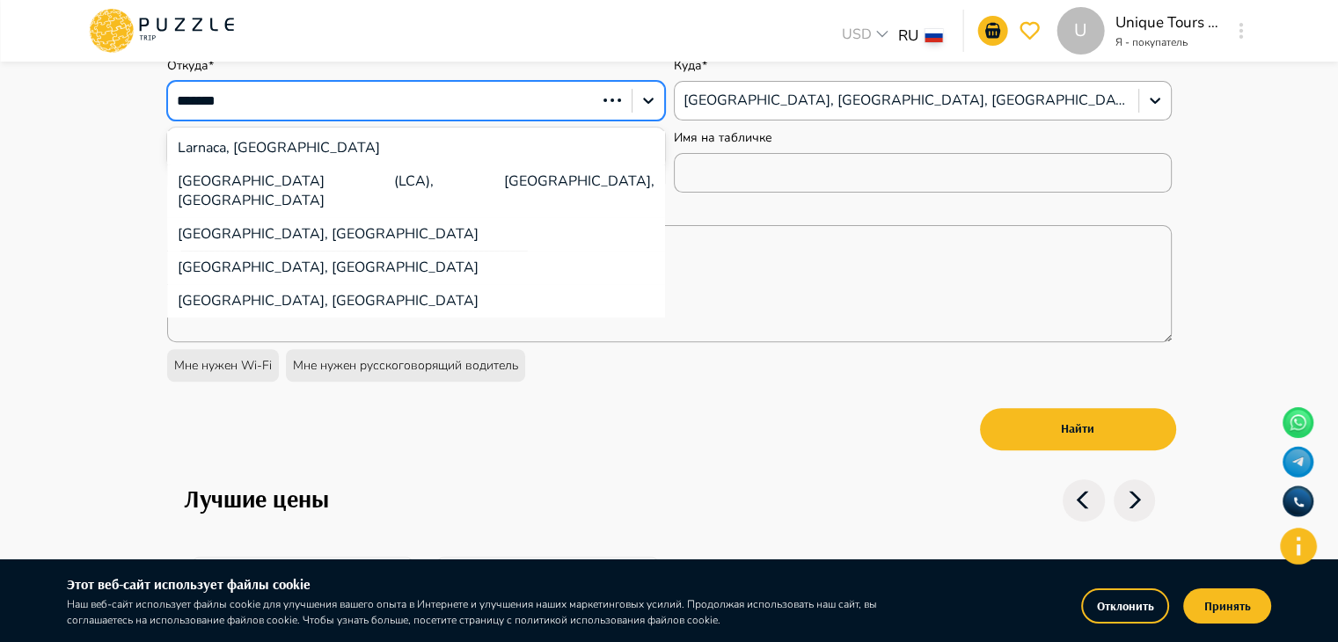
type input "*******"
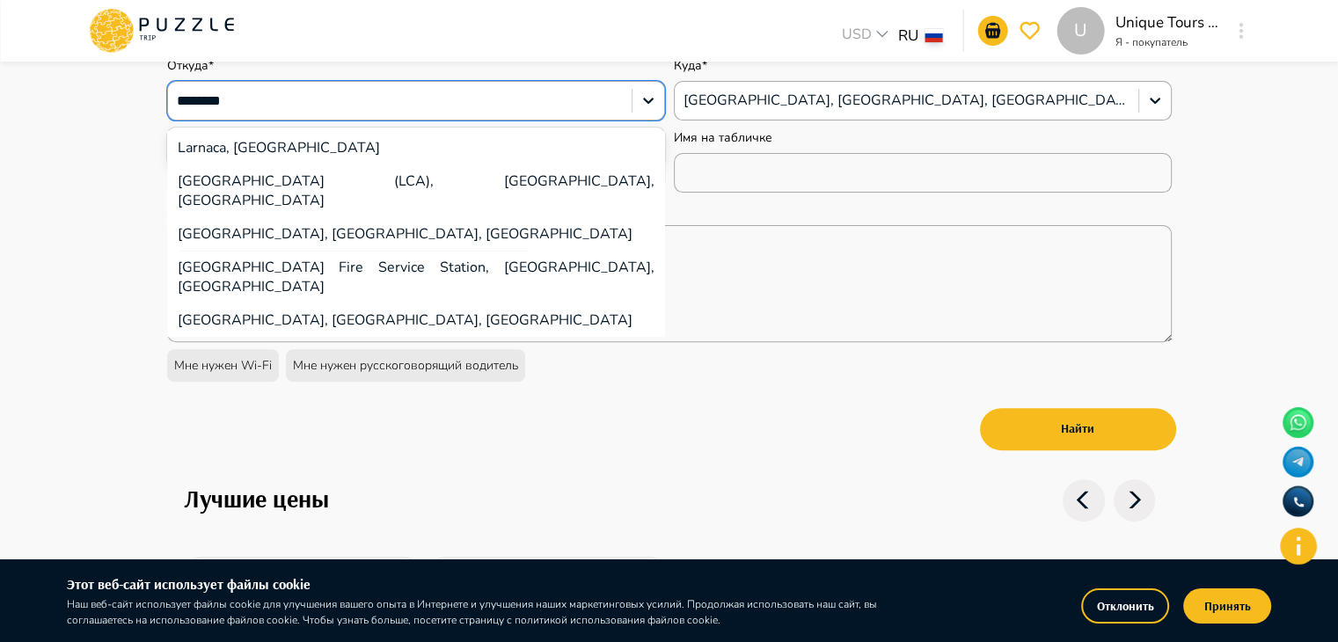
click at [311, 177] on div "[GEOGRAPHIC_DATA] (LCA), [GEOGRAPHIC_DATA], [GEOGRAPHIC_DATA]" at bounding box center [416, 191] width 498 height 53
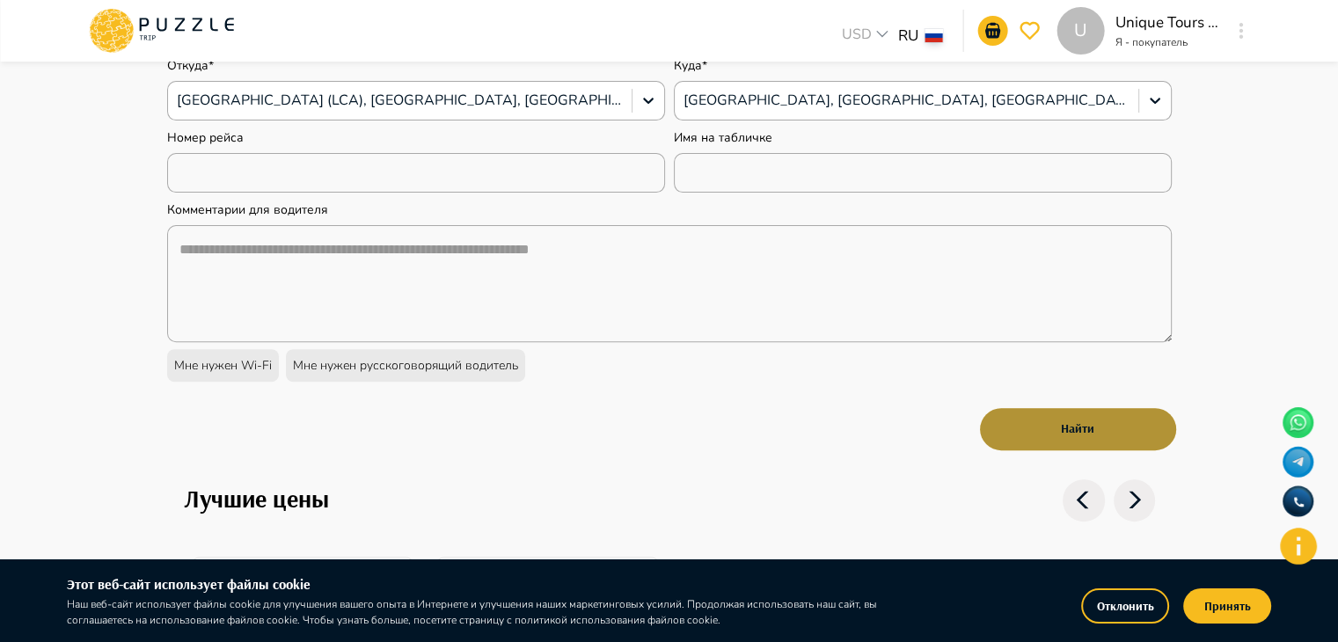
click at [1066, 448] on button "Найти" at bounding box center [1078, 429] width 196 height 42
type textarea "*"
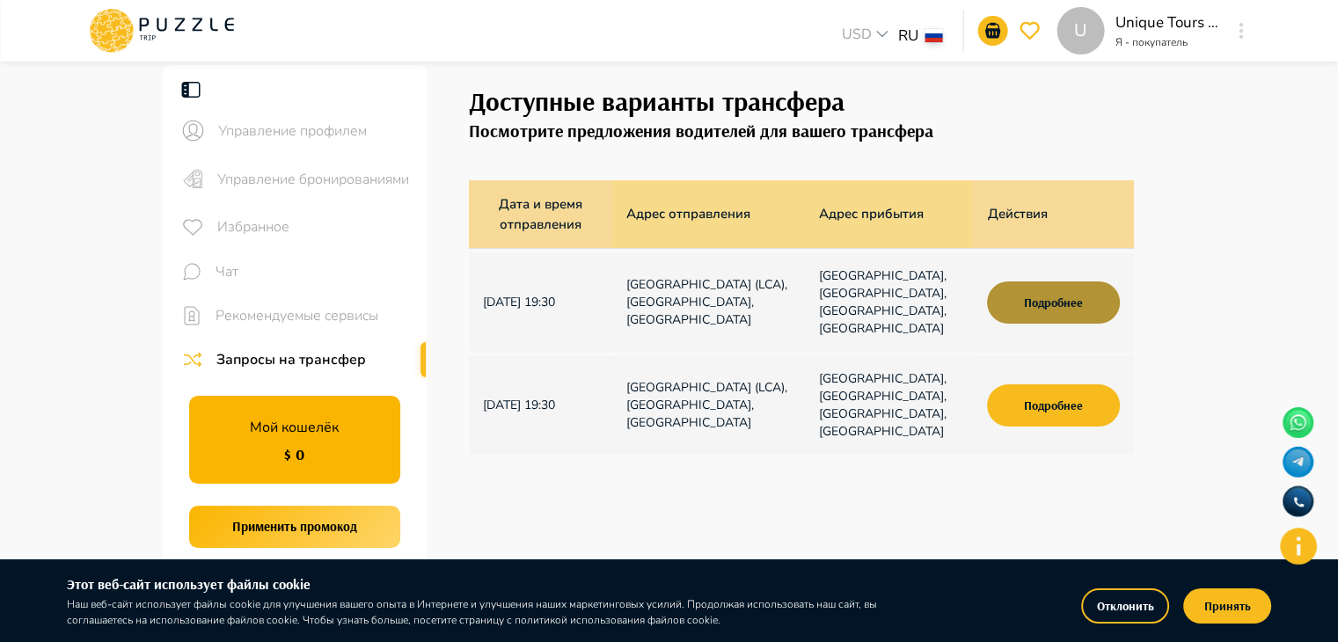
click at [1042, 300] on button "Подробнее" at bounding box center [1053, 303] width 132 height 42
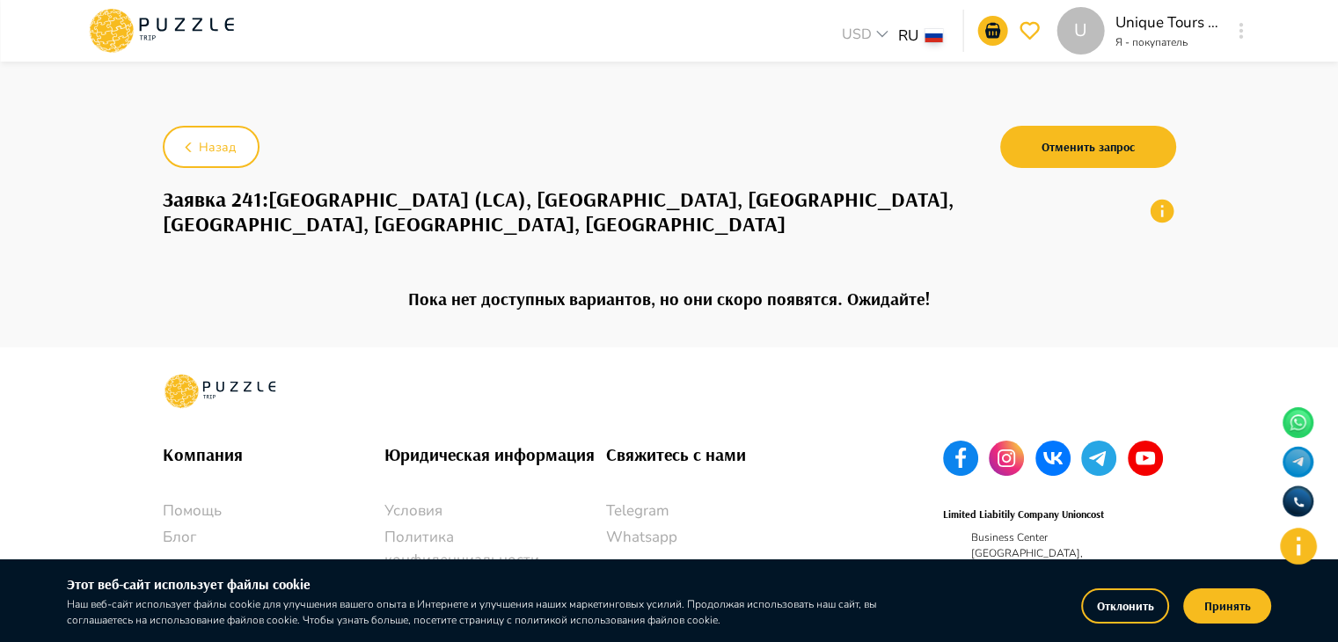
click at [956, 250] on div "Пока нет доступных вариантов, но они скоро появятся. Ожидайте!" at bounding box center [670, 299] width 1014 height 98
click at [867, 271] on h3 "Пока нет доступных вариантов, но они скоро появятся. Ожидайте!" at bounding box center [669, 298] width 523 height 55
click at [831, 325] on div "Пока нет доступных вариантов, но они скоро появятся. Ожидайте!" at bounding box center [670, 299] width 1014 height 98
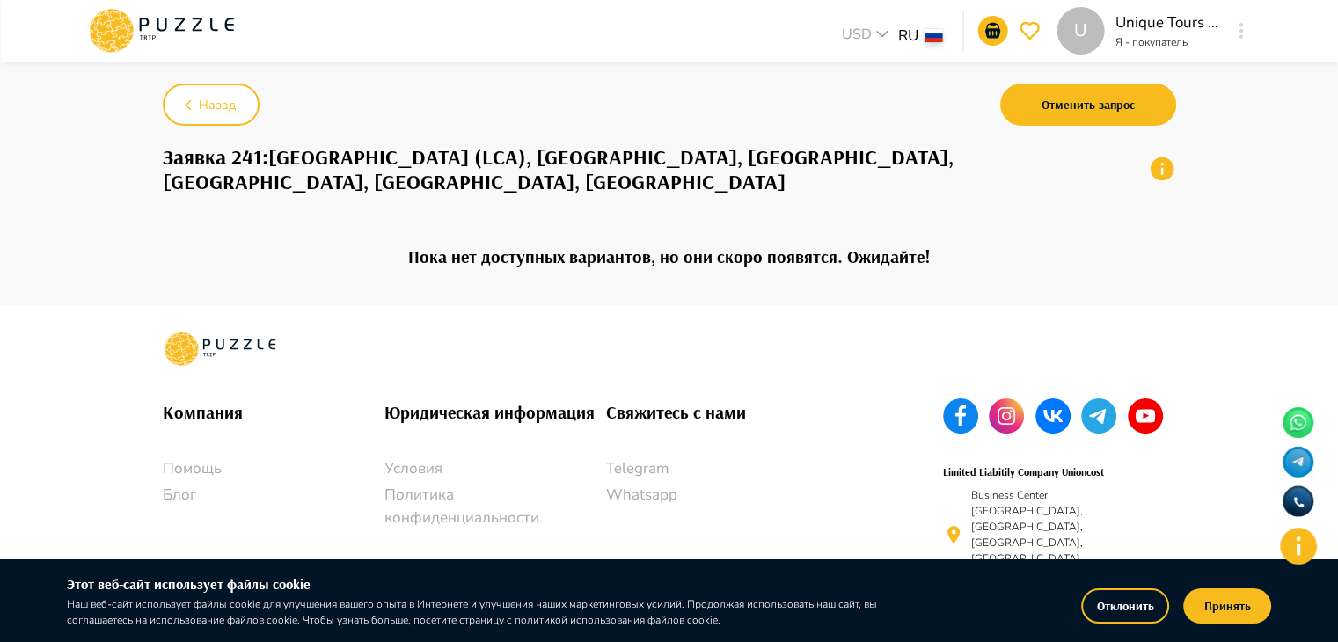
drag, startPoint x: 1131, startPoint y: 163, endPoint x: 1116, endPoint y: 160, distance: 14.3
click at [1116, 160] on div "Заявка 241 : Larnaca Airport (LCA), Ларнака, Кипр - Elysium Hotel, Queen Vereni…" at bounding box center [670, 168] width 1014 height 77
click at [1148, 160] on icon at bounding box center [1162, 169] width 28 height 28
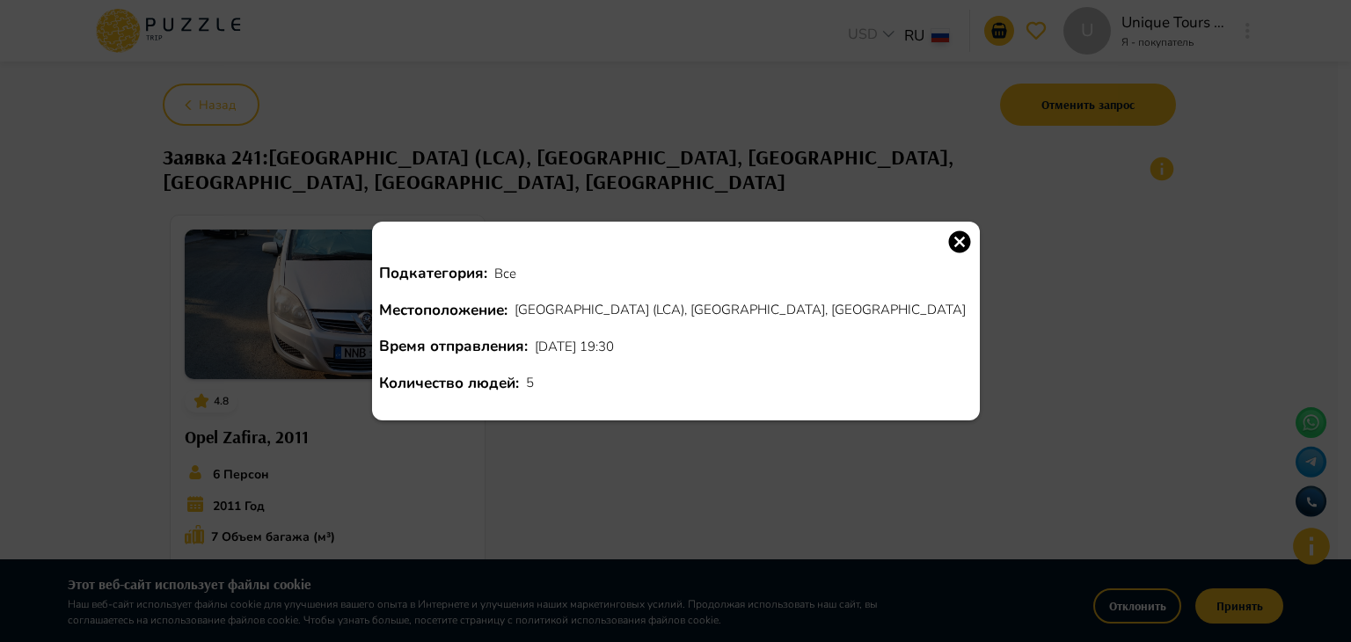
click at [921, 234] on div "Подкатегория : Все Местоположение : Larnaca Airport (LCA), Ларнака, Кипр Время …" at bounding box center [675, 321] width 1351 height 642
click at [947, 244] on icon "button" at bounding box center [960, 242] width 26 height 26
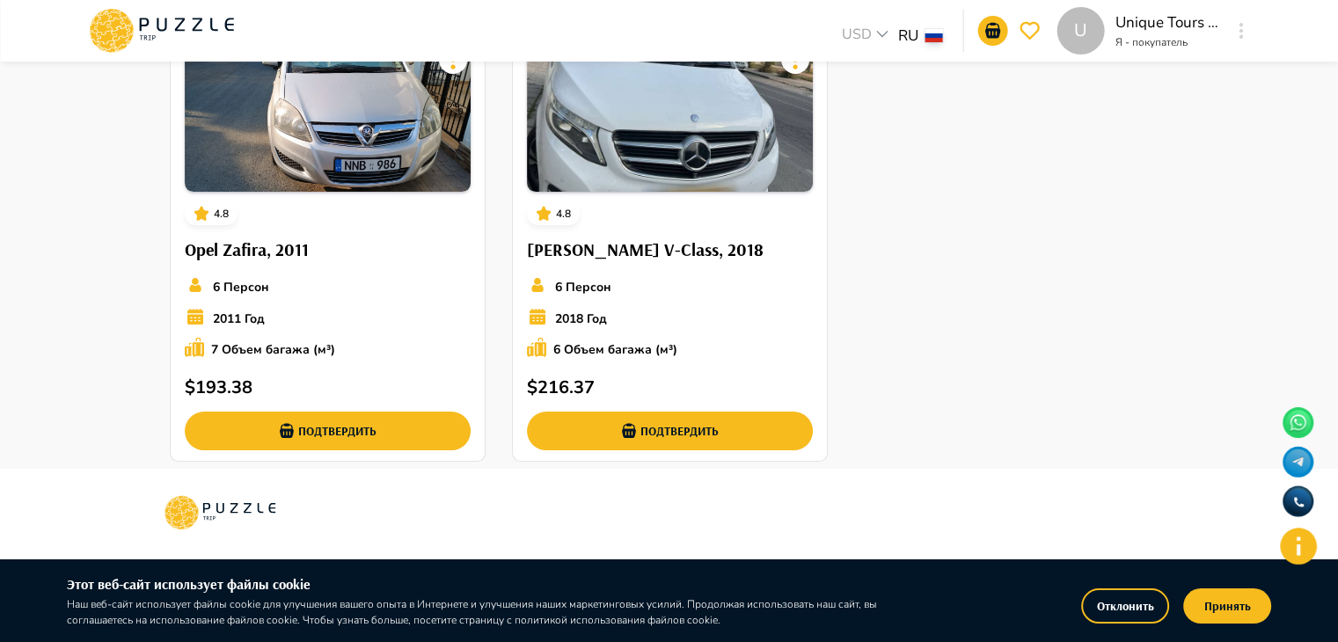
scroll to position [228, 0]
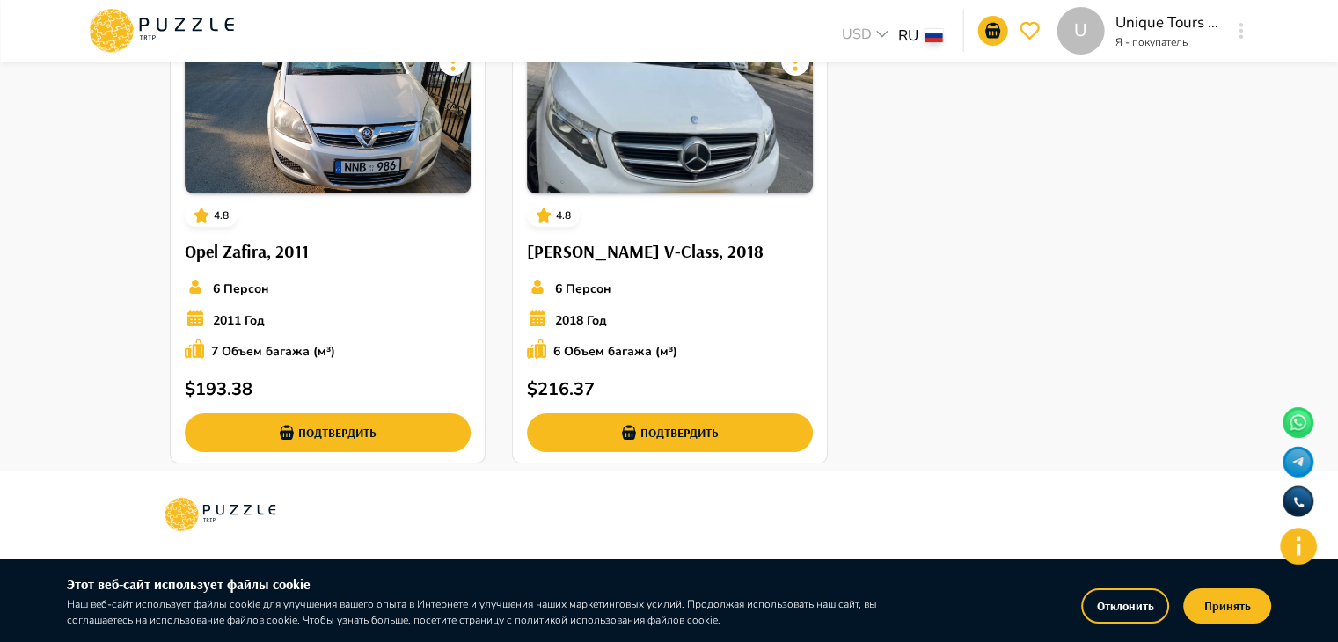
click at [989, 267] on div "4.8 Opel Zafira, 2011 6 Персон 2011 Год 7 Объем багажа (м³) $ 193.38 Подтвердит…" at bounding box center [670, 246] width 1014 height 449
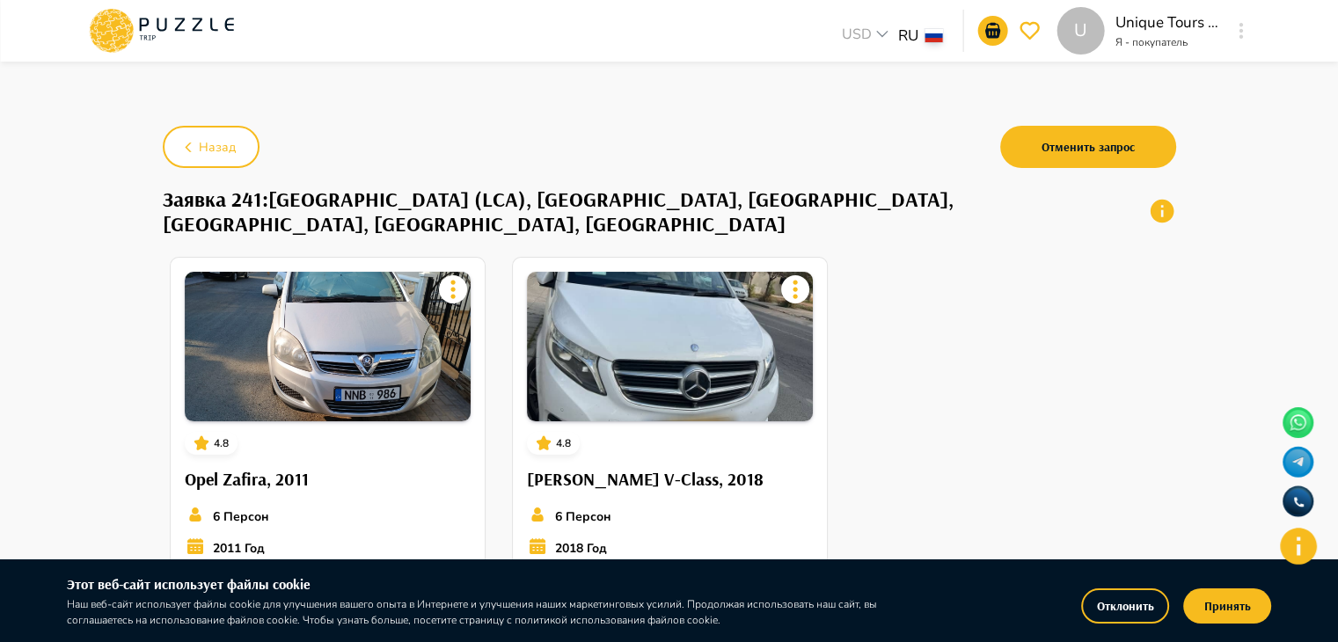
click at [866, 395] on div "4.8 Opel Zafira, 2011 6 Персон 2011 Год 7 Объем багажа (м³) $ 193.38 Подтвердит…" at bounding box center [670, 474] width 1014 height 449
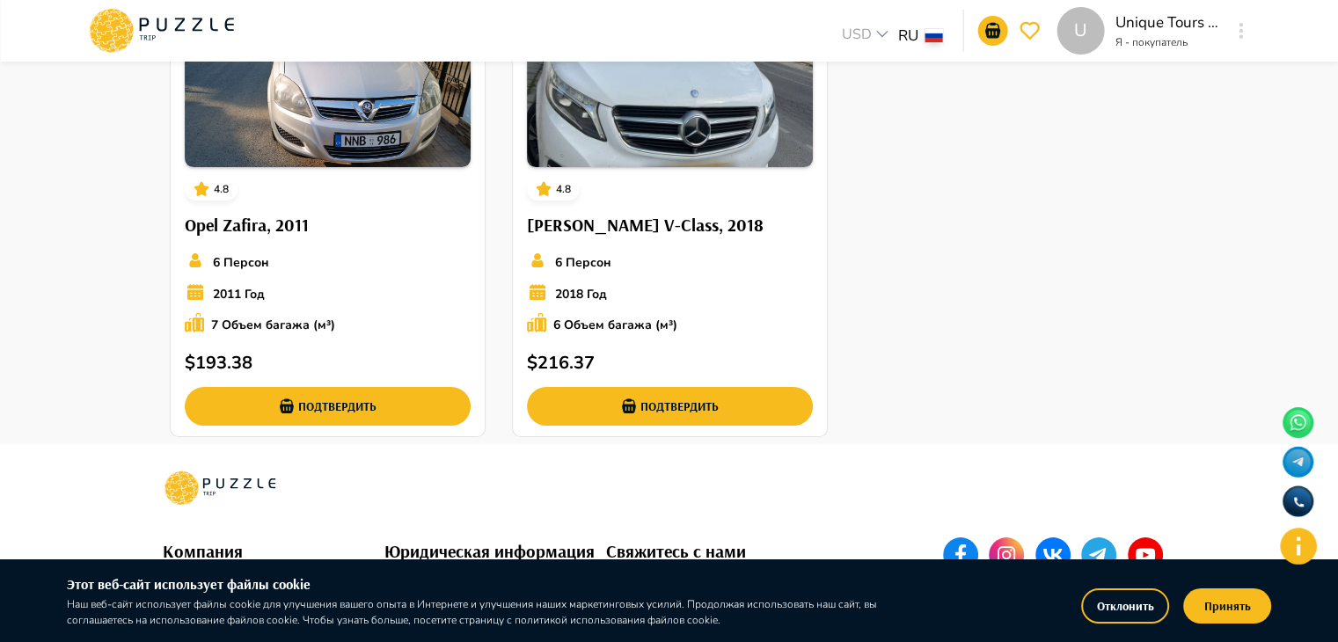
scroll to position [239, 0]
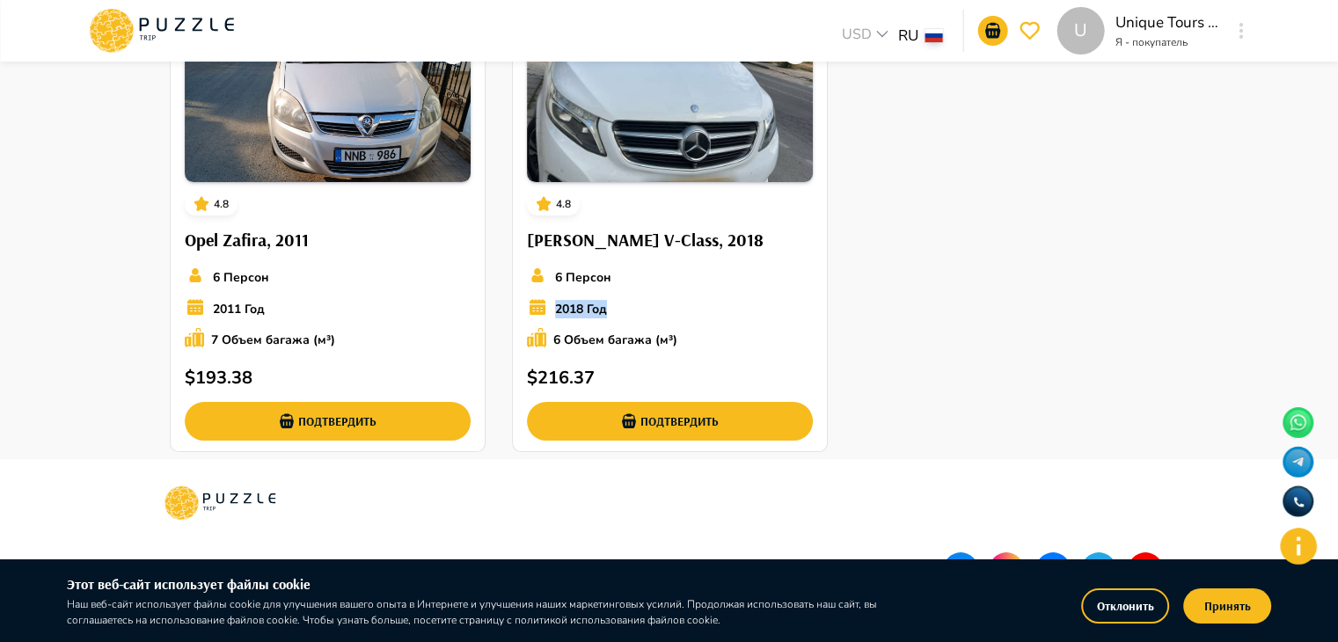
drag, startPoint x: 1333, startPoint y: 269, endPoint x: 1351, endPoint y: 258, distance: 21.0
click at [1338, 258] on html "U USD *** RU ** U Unique Tours Club Я - покупатель U Назад Отменить запрос Заяв…" at bounding box center [669, 312] width 1338 height 1103
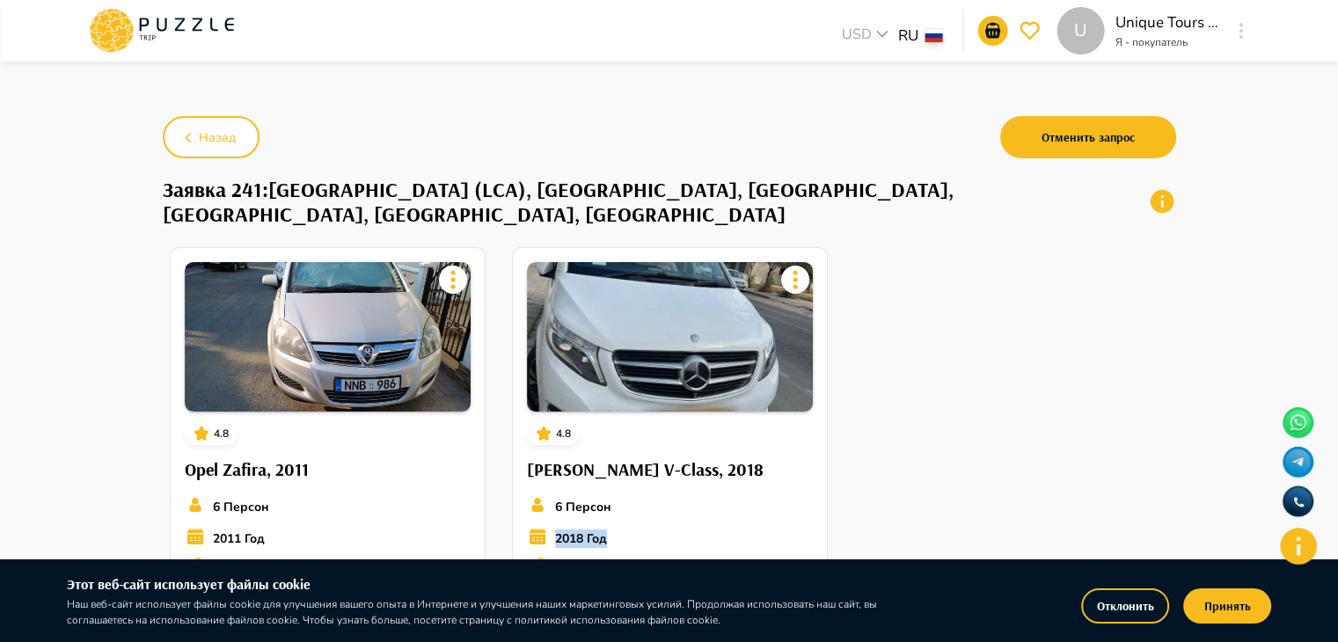
scroll to position [0, 0]
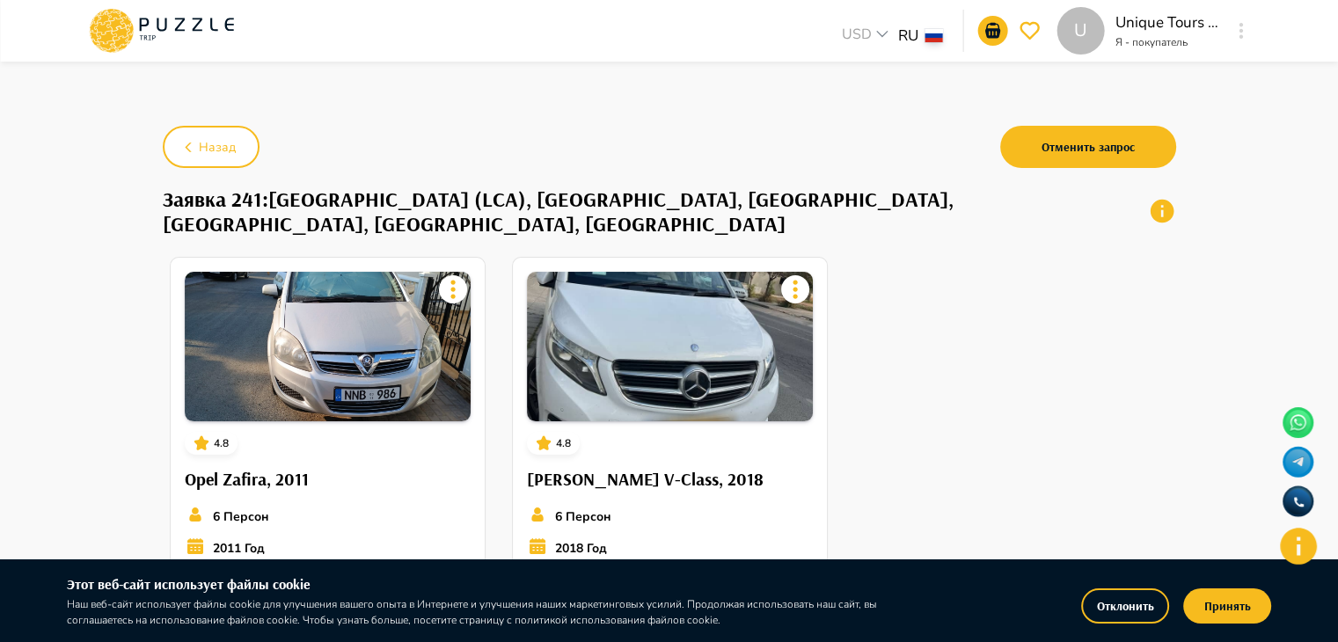
click at [745, 133] on div "Назад Отменить запрос" at bounding box center [670, 146] width 1014 height 51
click at [117, 205] on main "Назад Отменить запрос Заявка 241 : Larnaca Airport (LCA), Ларнака, Кипр - Elysi…" at bounding box center [669, 381] width 1338 height 633
click at [1211, 617] on button "Принять" at bounding box center [1227, 606] width 88 height 35
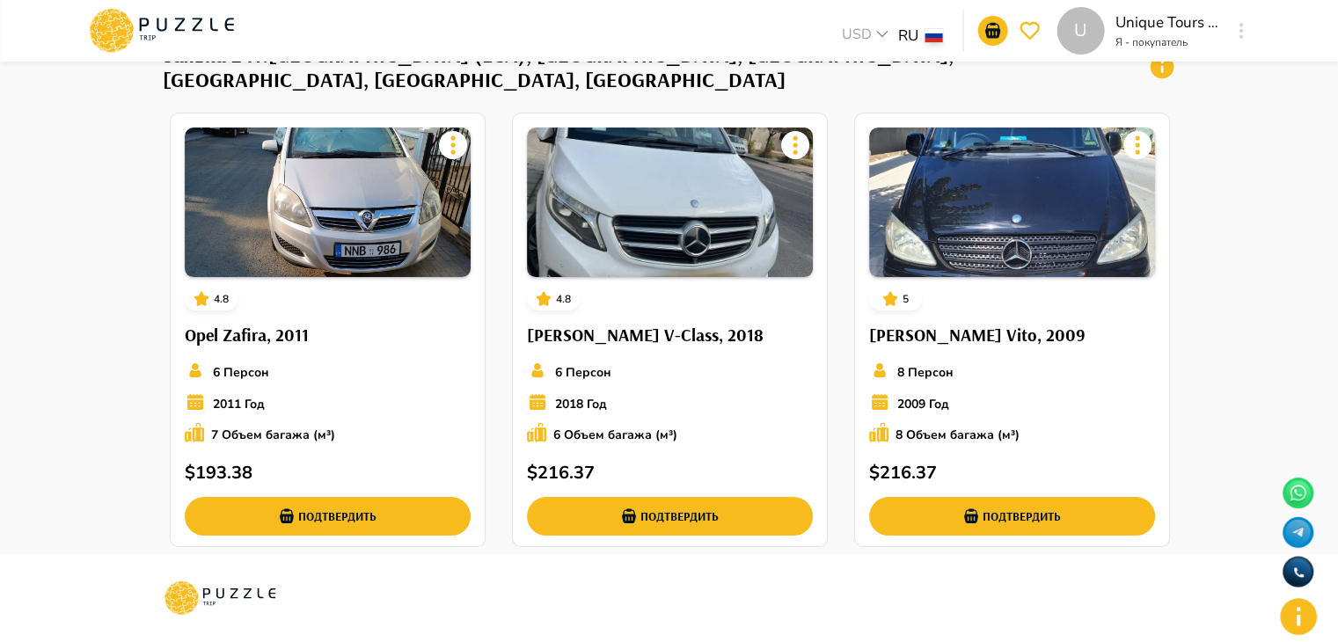
scroll to position [143, 0]
